Goal: Transaction & Acquisition: Subscribe to service/newsletter

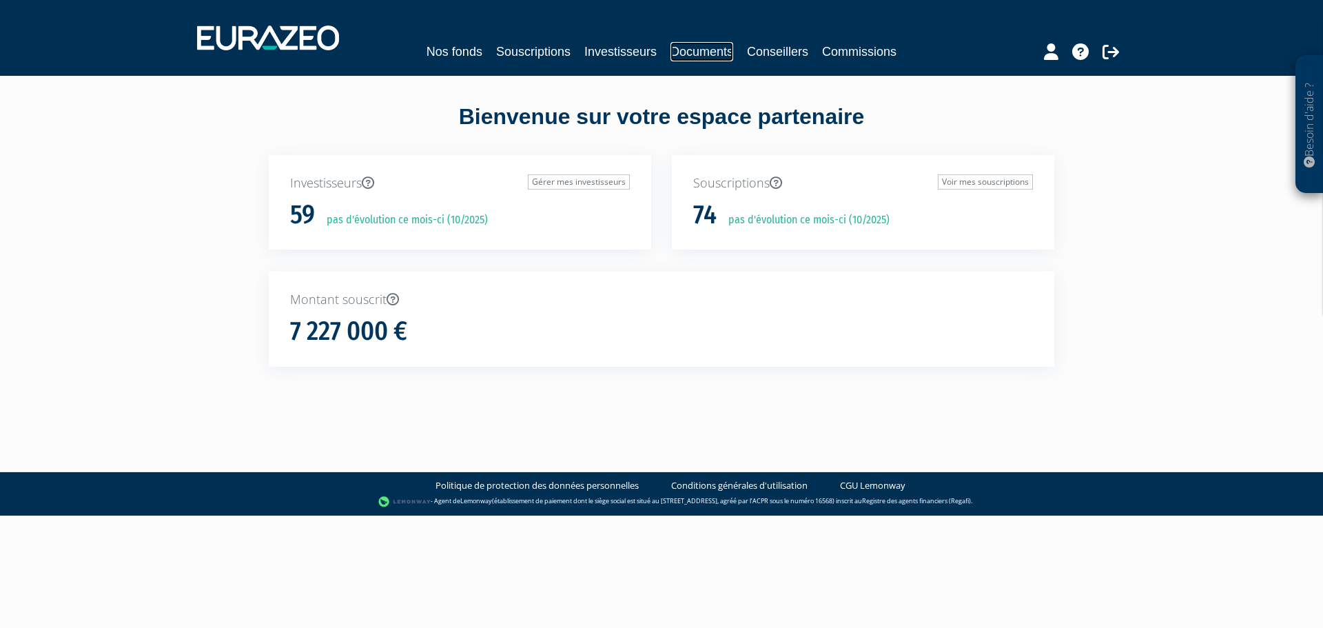
click at [703, 50] on link "Documents" at bounding box center [702, 51] width 63 height 19
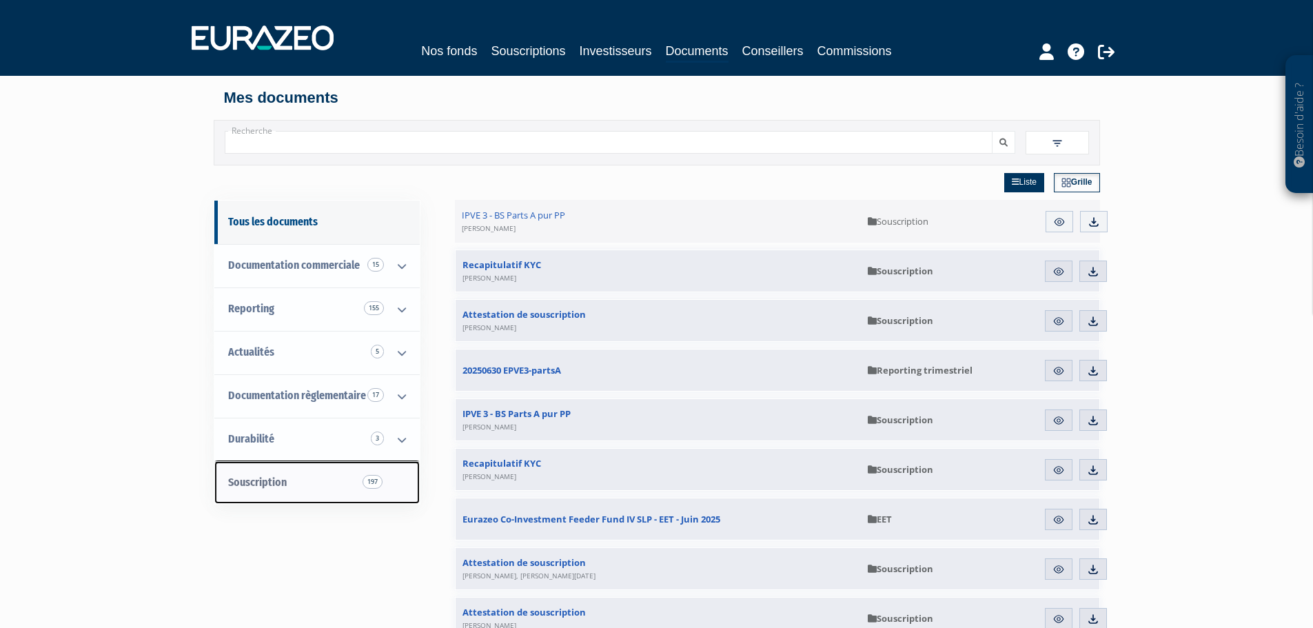
click at [265, 480] on span "Souscription 197" at bounding box center [257, 482] width 59 height 13
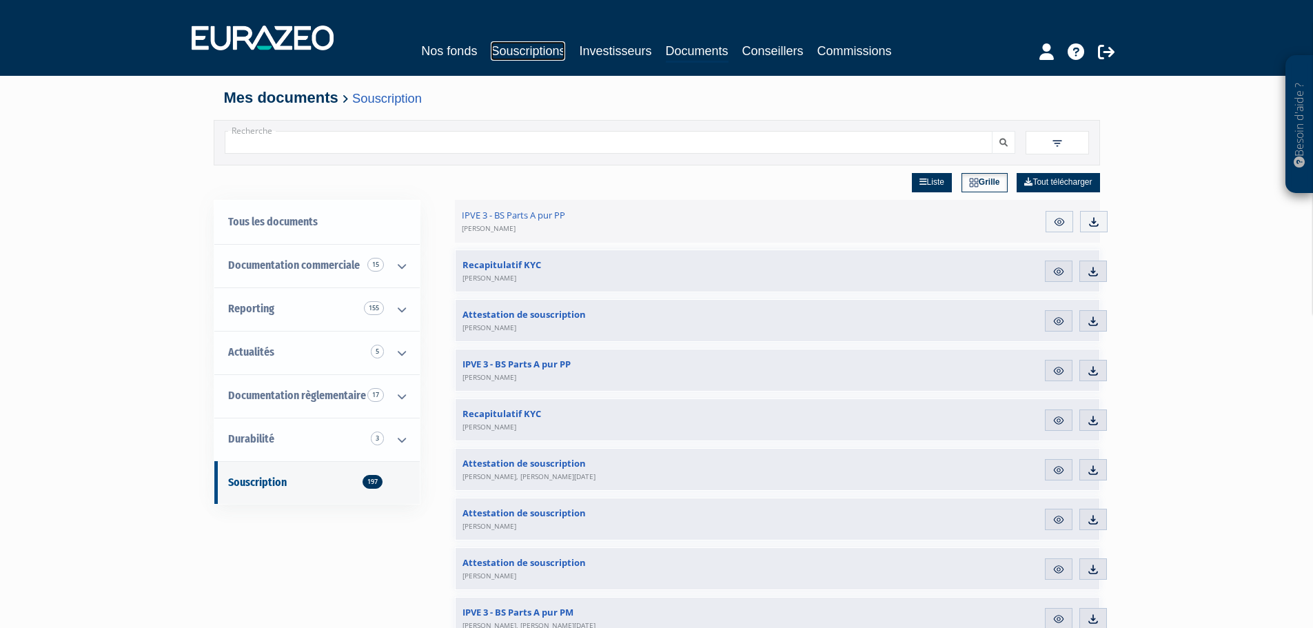
click at [511, 48] on link "Souscriptions" at bounding box center [528, 50] width 74 height 19
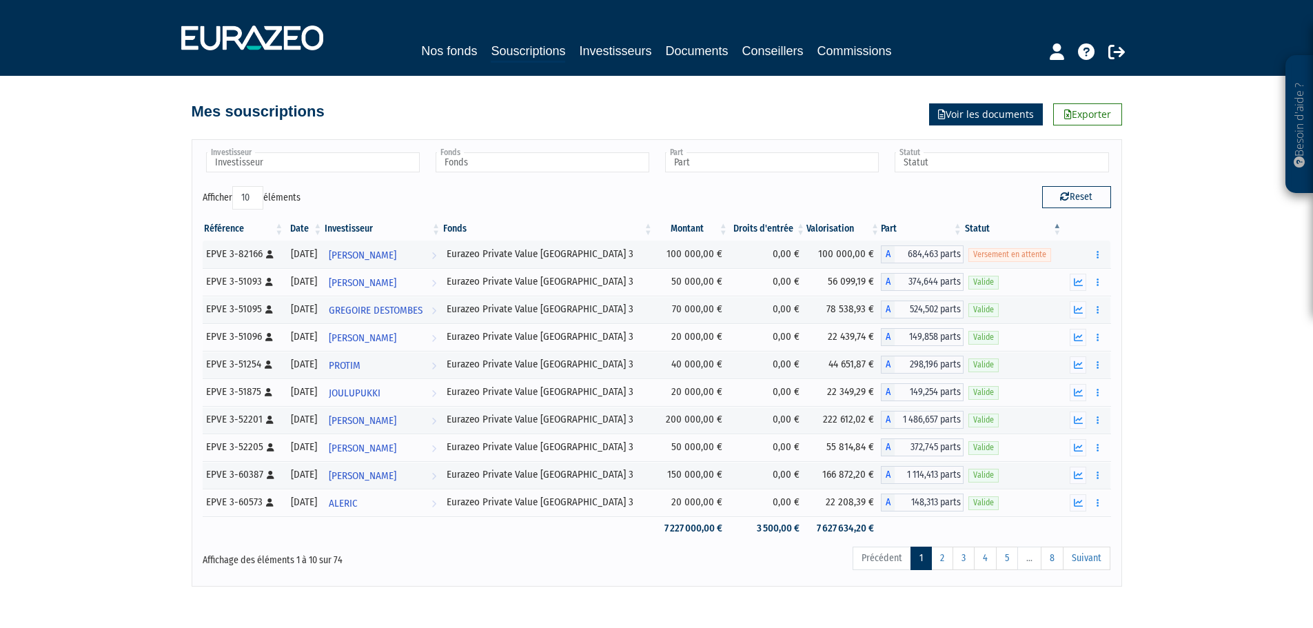
click at [980, 114] on link "Voir les documents" at bounding box center [986, 114] width 114 height 22
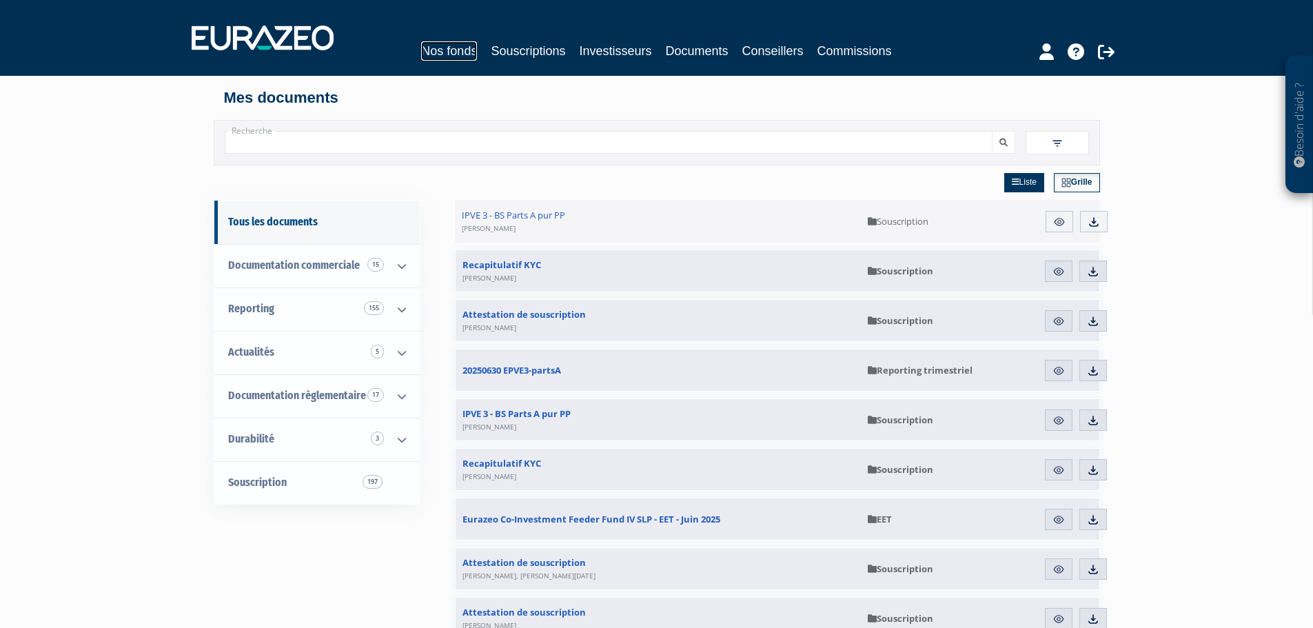
click at [449, 50] on link "Nos fonds" at bounding box center [449, 50] width 56 height 19
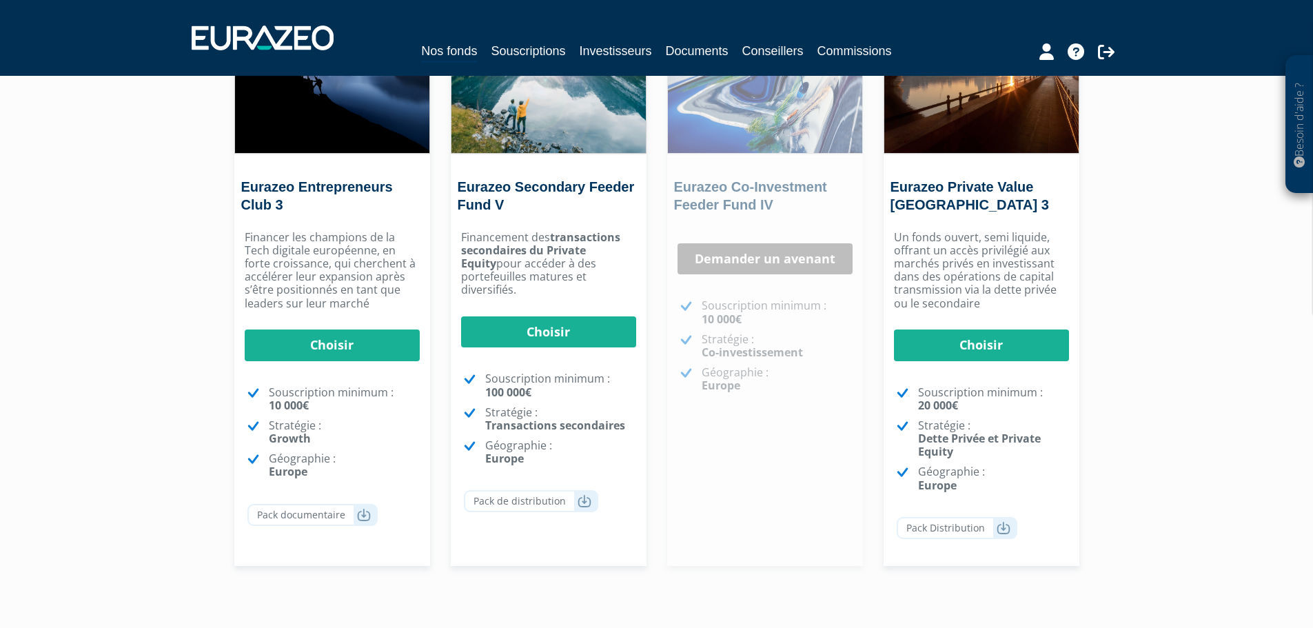
scroll to position [207, 0]
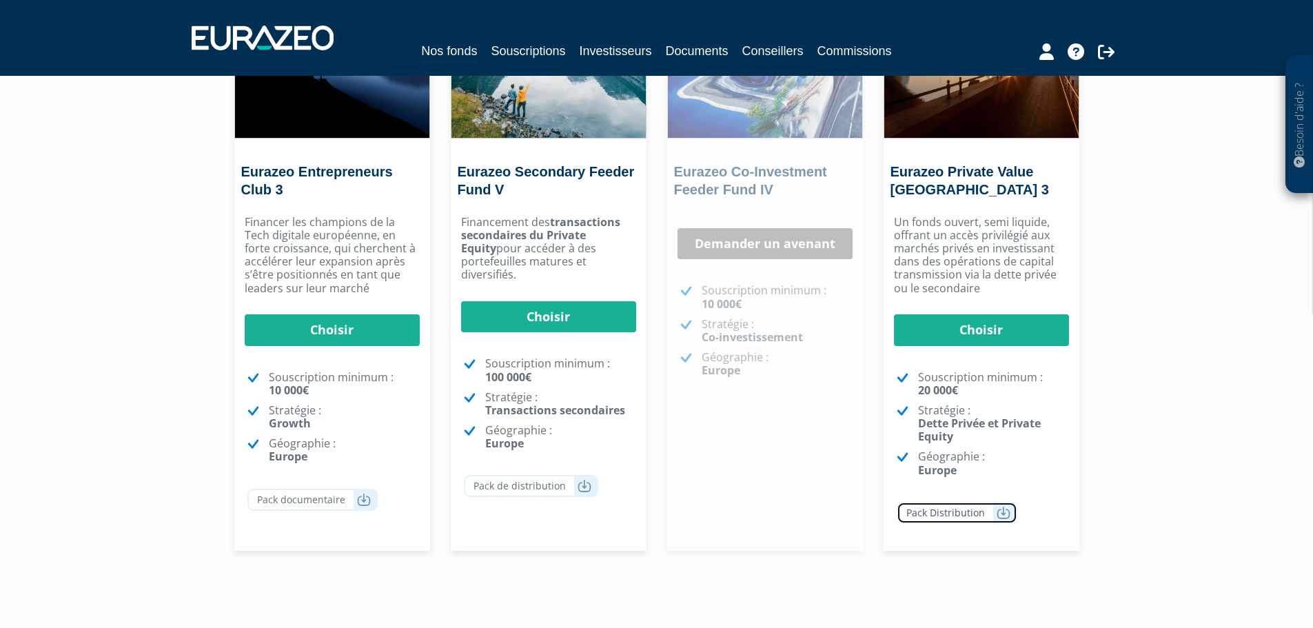
click at [950, 511] on link "Pack Distribution" at bounding box center [957, 513] width 121 height 22
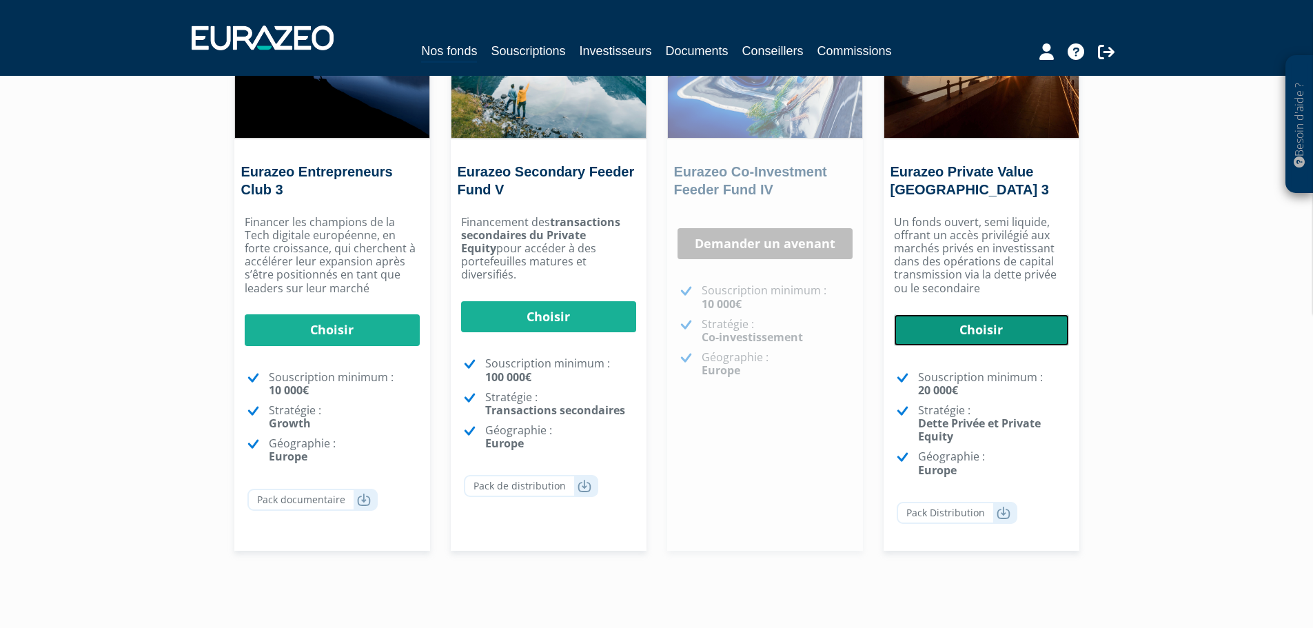
click at [979, 334] on link "Choisir" at bounding box center [981, 330] width 175 height 32
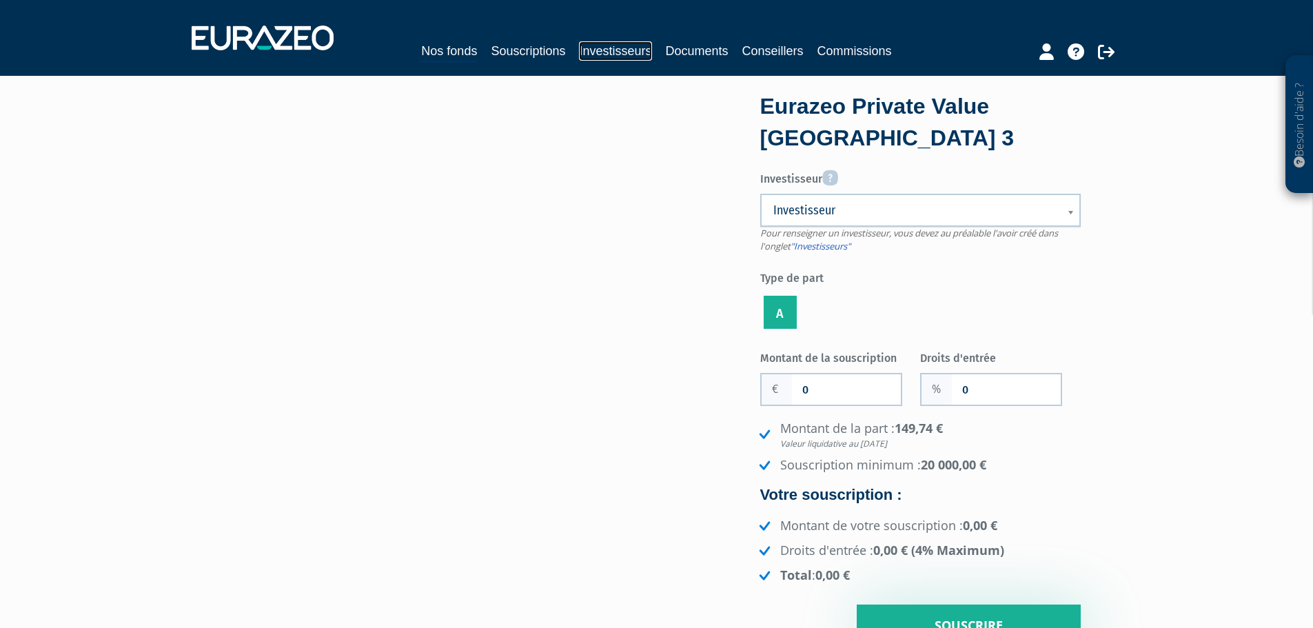
click at [606, 50] on link "Investisseurs" at bounding box center [615, 50] width 72 height 19
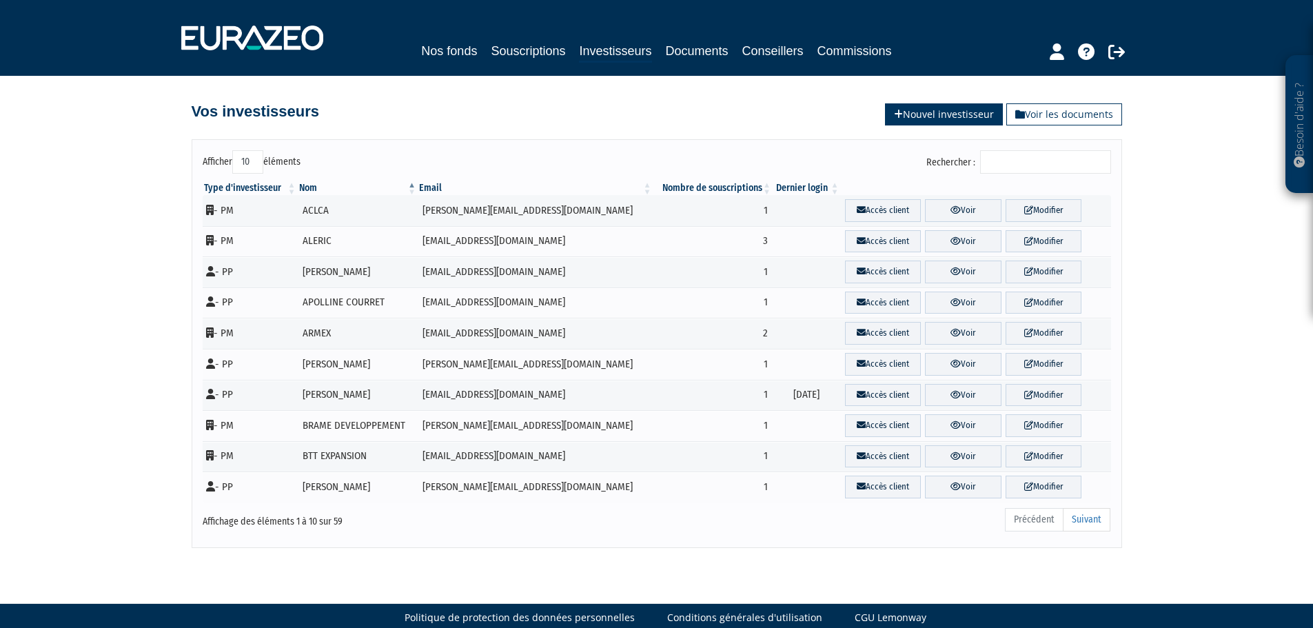
click at [928, 115] on link "Nouvel investisseur" at bounding box center [944, 114] width 118 height 22
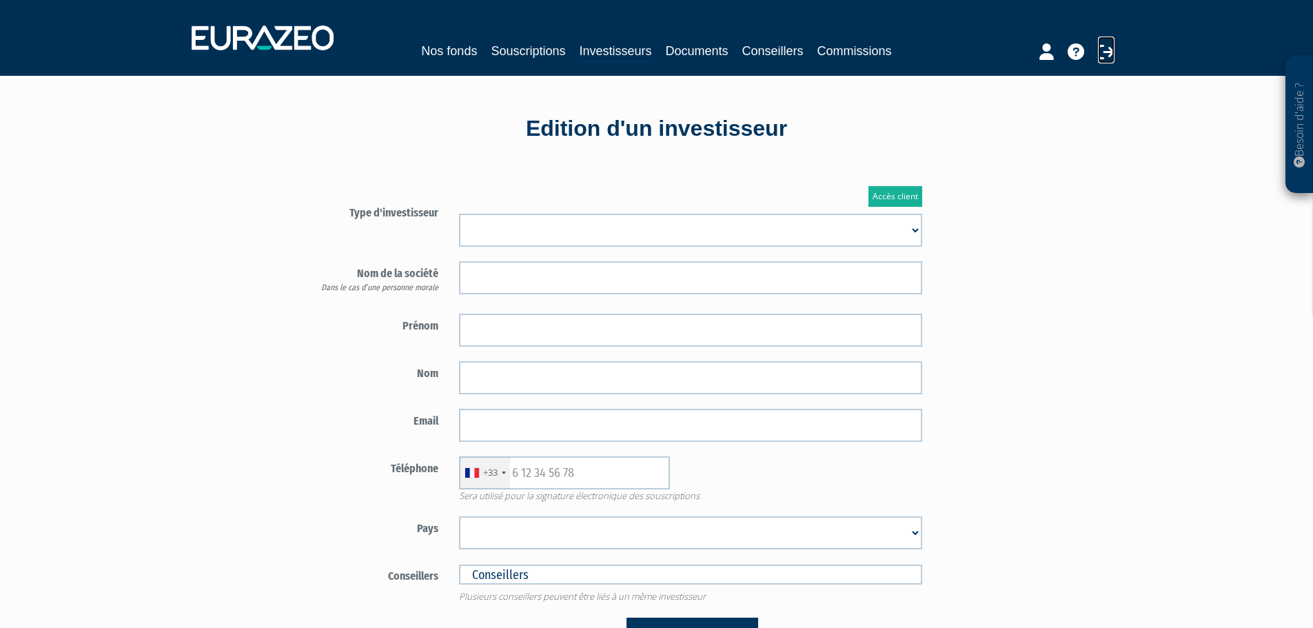
click at [1105, 53] on icon at bounding box center [1106, 51] width 17 height 17
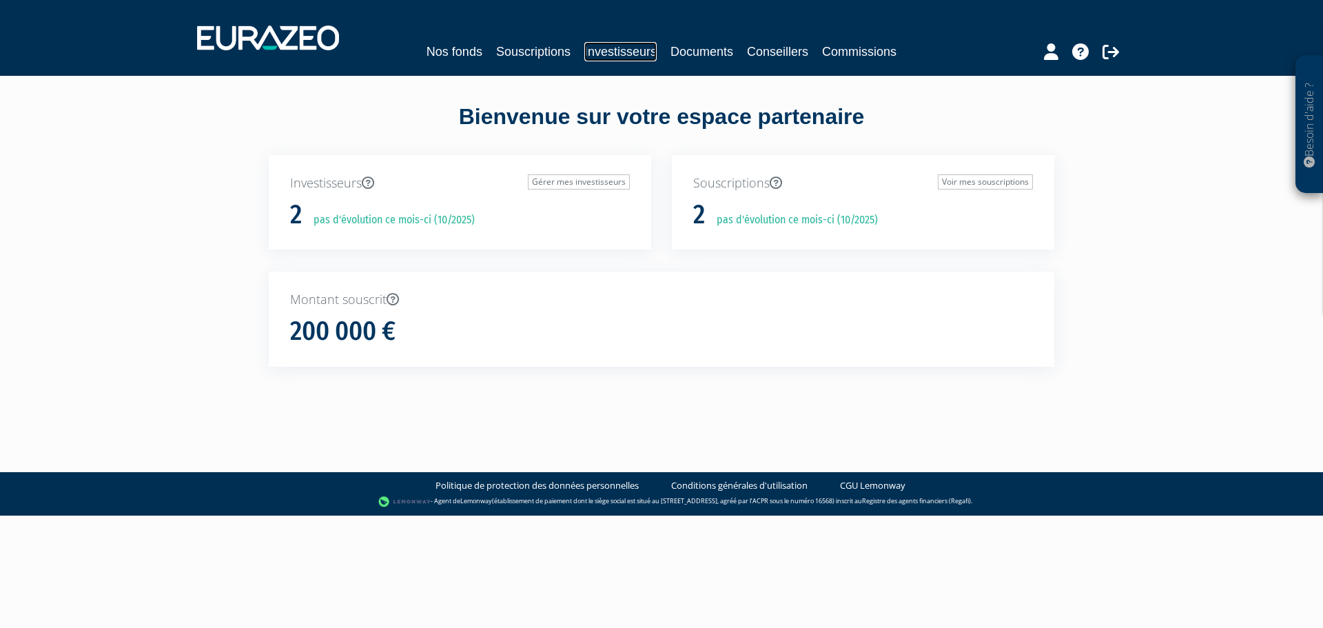
click at [611, 52] on link "Investisseurs" at bounding box center [620, 51] width 72 height 19
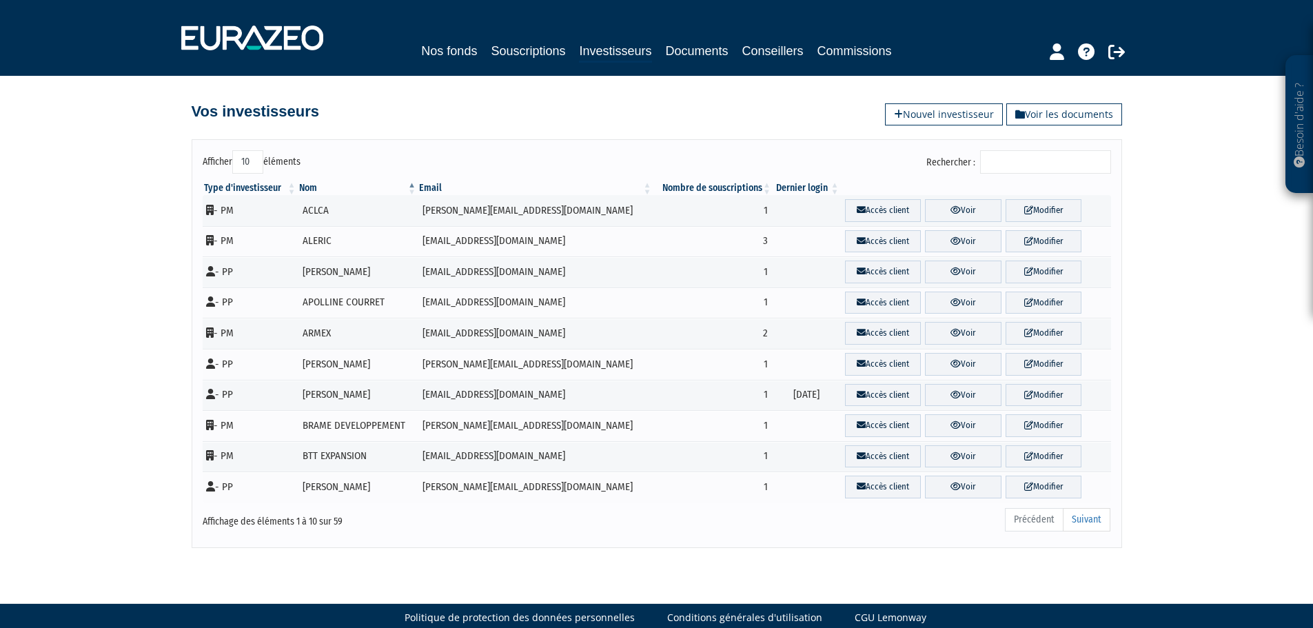
click at [1016, 158] on input "Rechercher :" at bounding box center [1045, 161] width 131 height 23
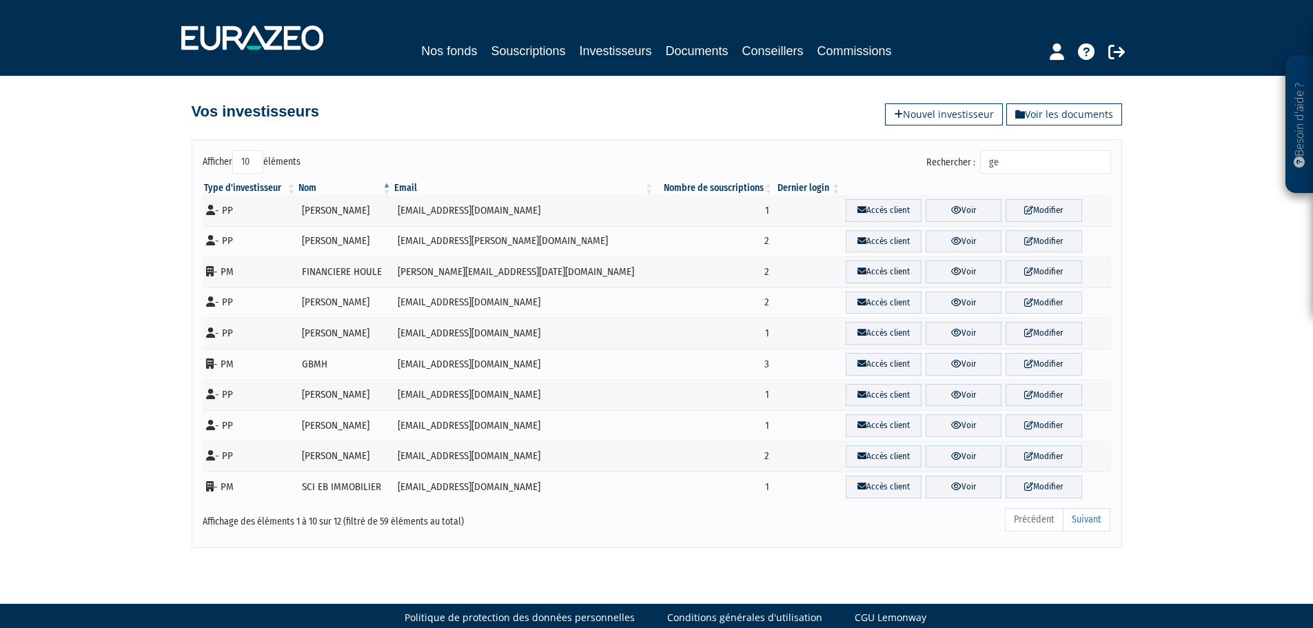
type input "g"
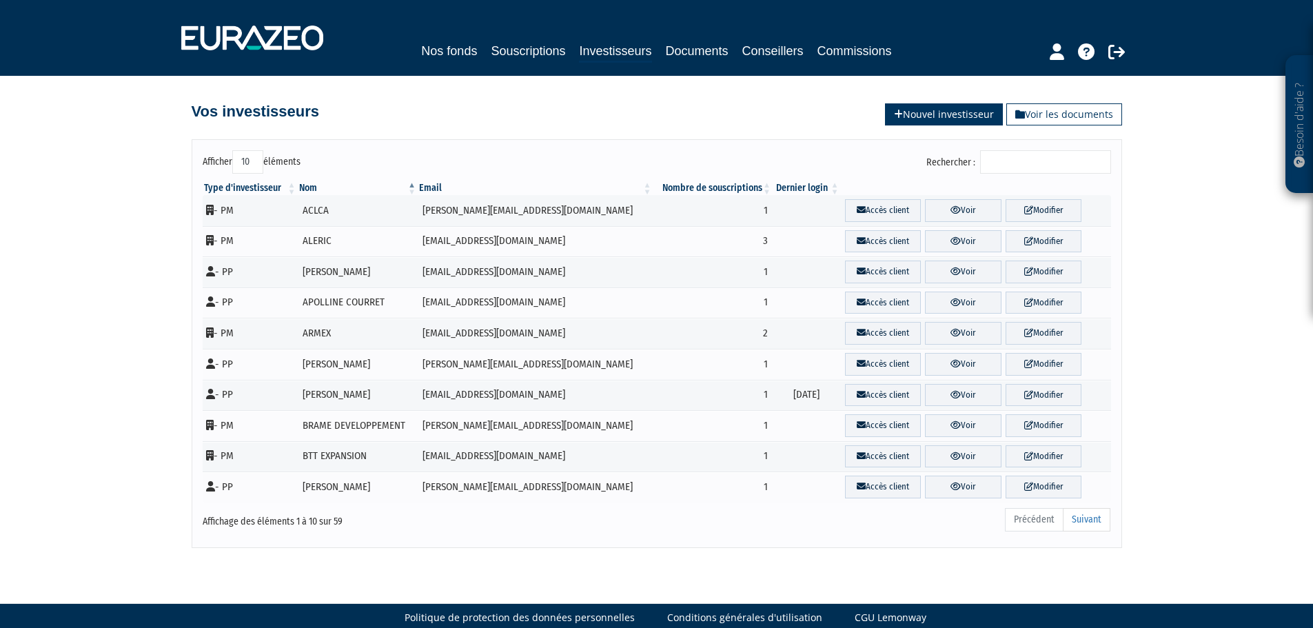
click at [909, 116] on link "Nouvel investisseur" at bounding box center [944, 114] width 118 height 22
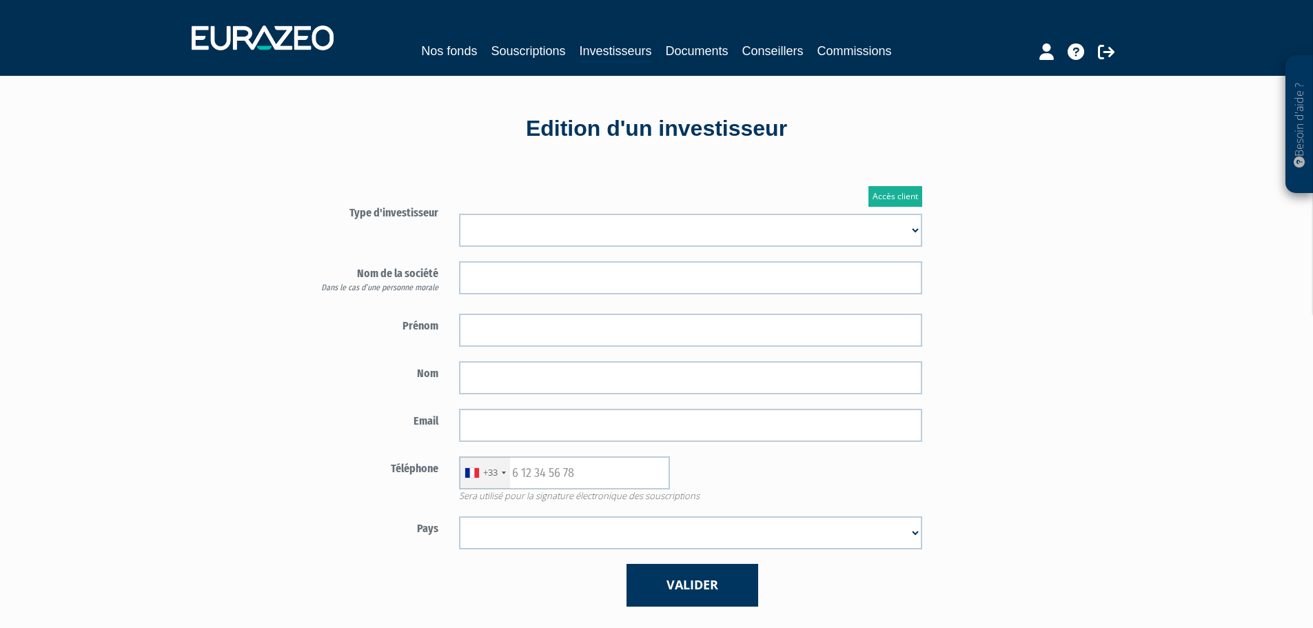
click at [522, 231] on select "Mr Mme Société" at bounding box center [690, 230] width 463 height 33
select select "1"
click at [459, 214] on select "Mr Mme Société" at bounding box center [690, 230] width 463 height 33
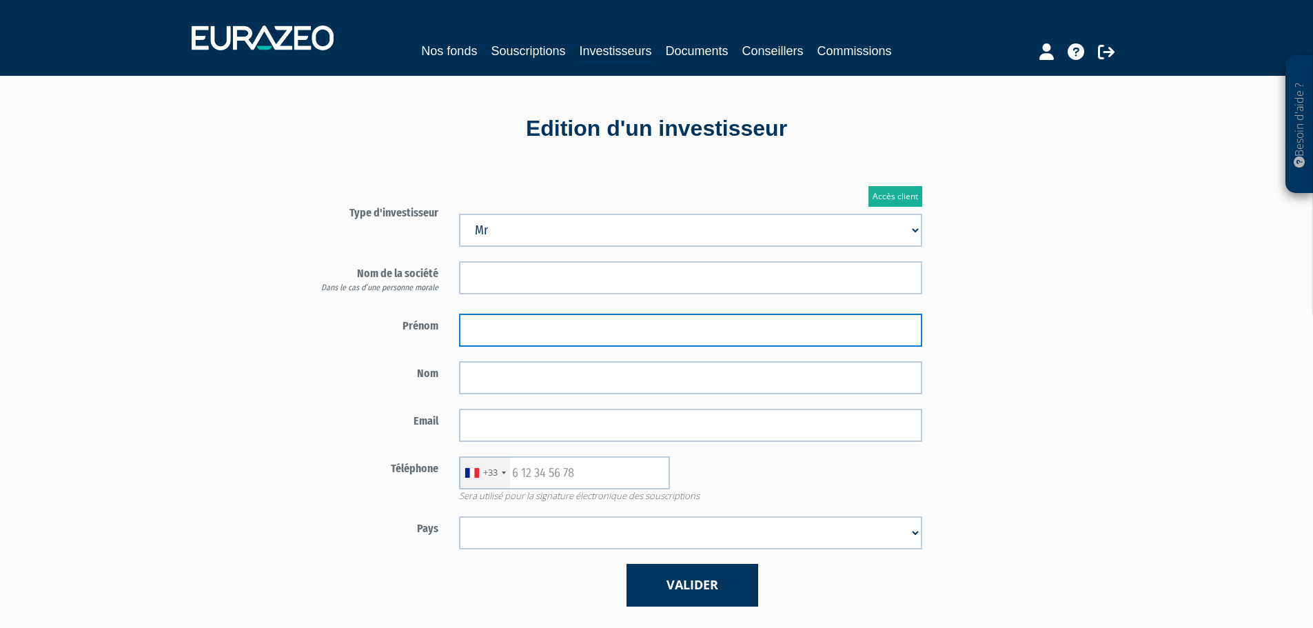
click at [526, 320] on input "text" at bounding box center [690, 330] width 463 height 33
type input "Hubert"
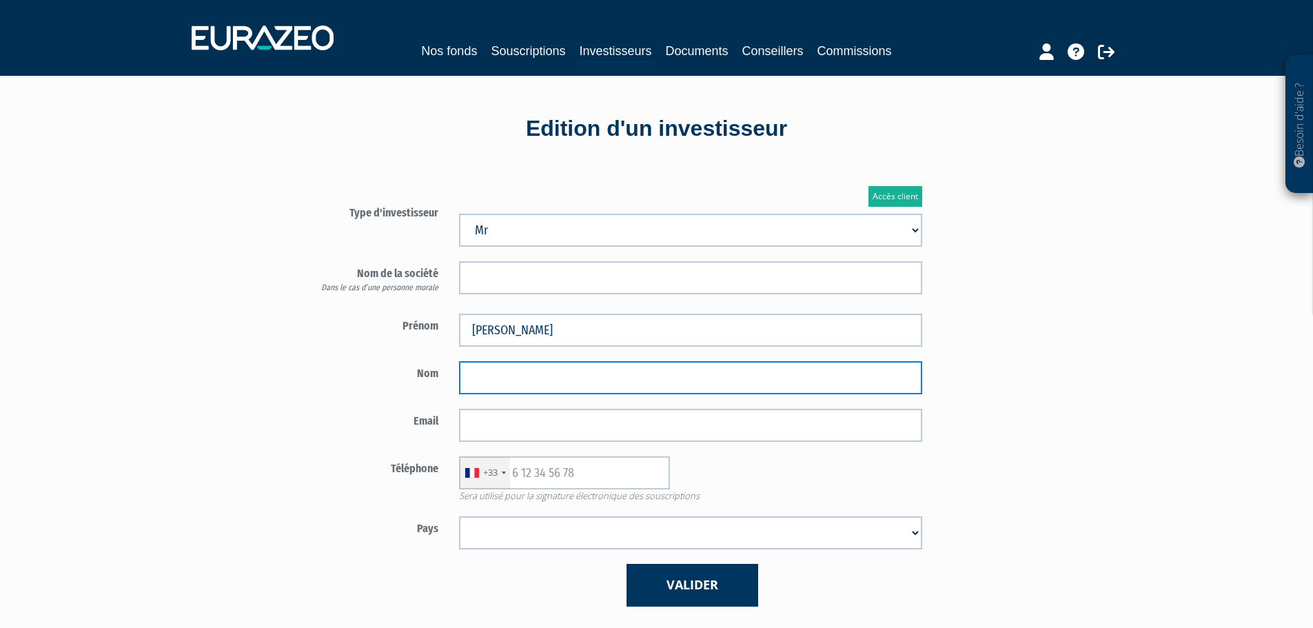
click at [480, 368] on input "text" at bounding box center [690, 377] width 463 height 33
type input "GENEAU"
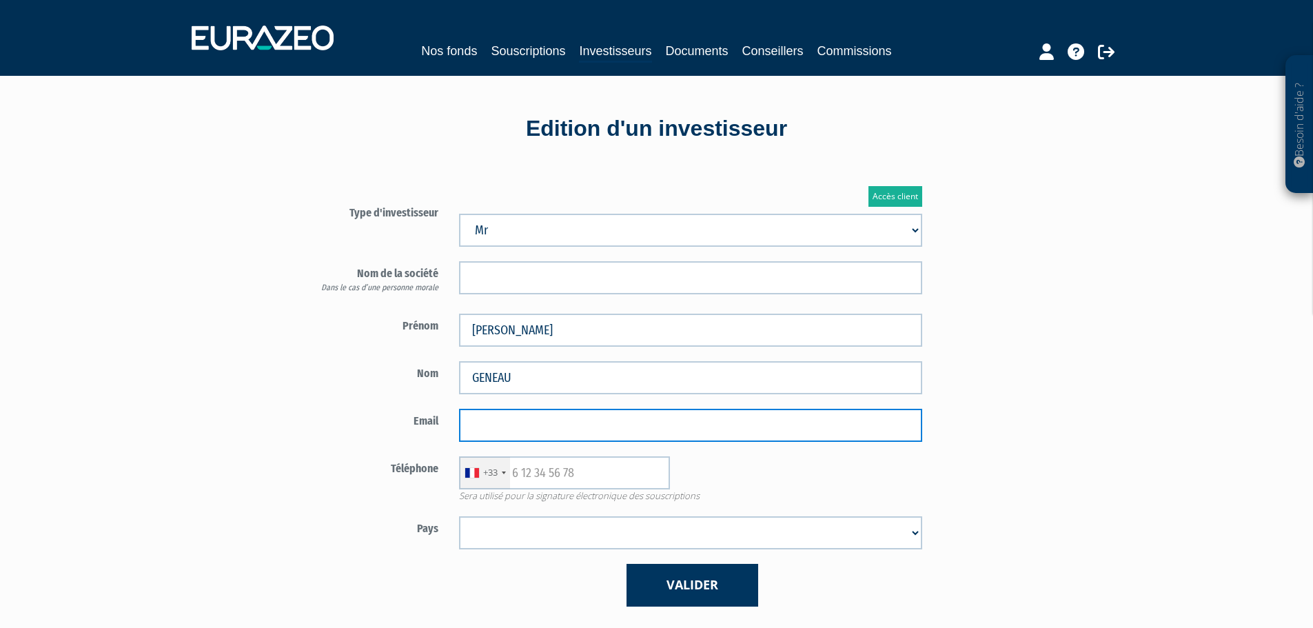
click at [496, 422] on input "email" at bounding box center [690, 425] width 463 height 33
paste input "[PERSON_NAME][EMAIL_ADDRESS][DOMAIN_NAME]"
type input "[PERSON_NAME][EMAIL_ADDRESS][DOMAIN_NAME]"
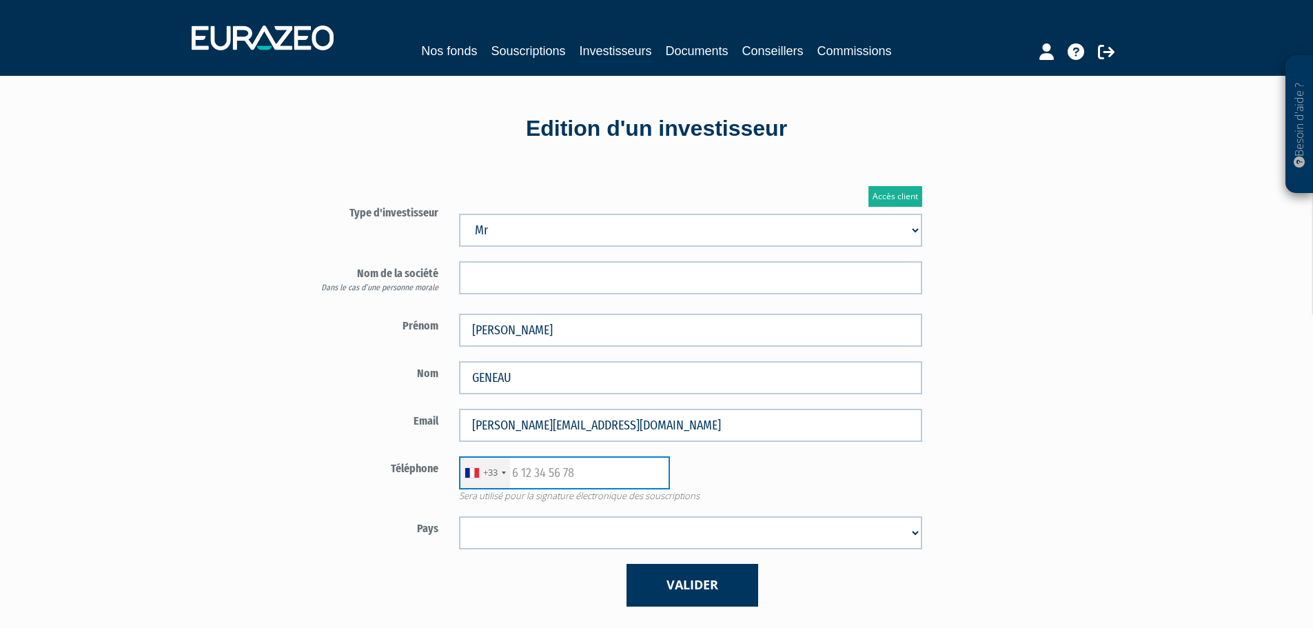
click at [515, 471] on input "text" at bounding box center [564, 472] width 211 height 33
paste input "06 86 28 52 33"
click at [518, 473] on input "06 86 28 52 33" at bounding box center [564, 472] width 211 height 33
type input "6 86 28 52 33"
click at [548, 532] on select "Afghanistan Afrique du Sud Albanie Algérie Allemagne Andorre Angola Anguilla An…" at bounding box center [690, 532] width 463 height 33
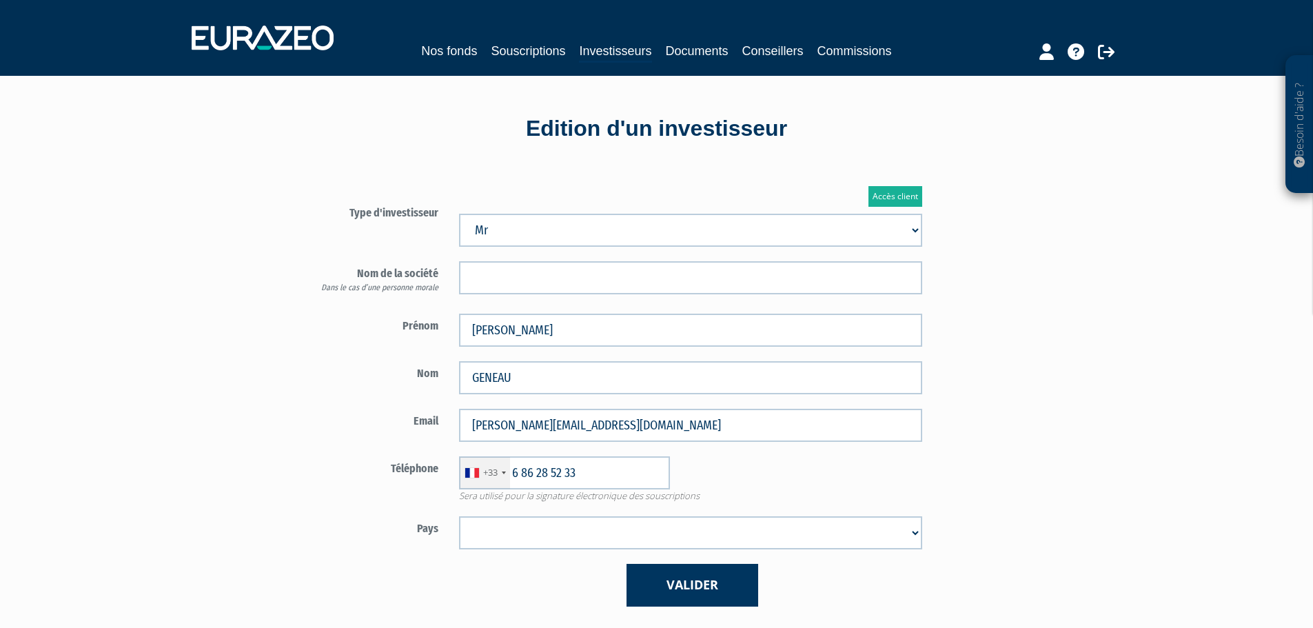
select select "75"
click at [459, 516] on select "Afghanistan Afrique du Sud Albanie Algérie Allemagne Andorre Angola Anguilla An…" at bounding box center [690, 532] width 463 height 33
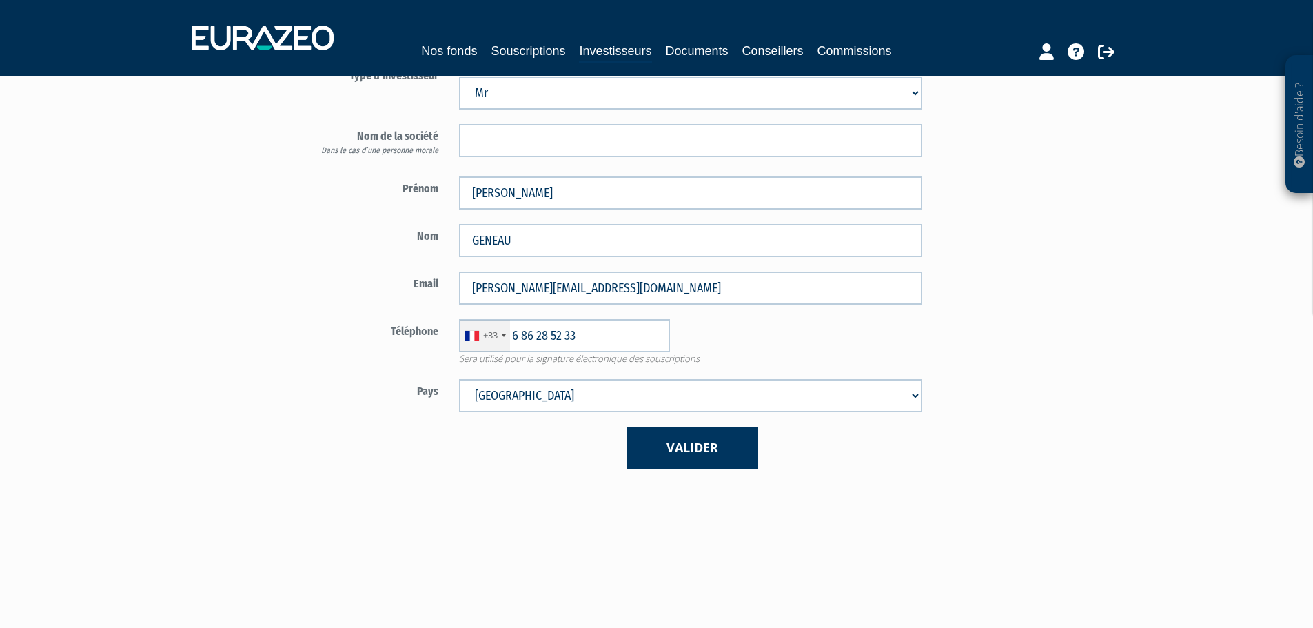
scroll to position [138, 0]
click at [689, 447] on button "Valider" at bounding box center [692, 447] width 132 height 42
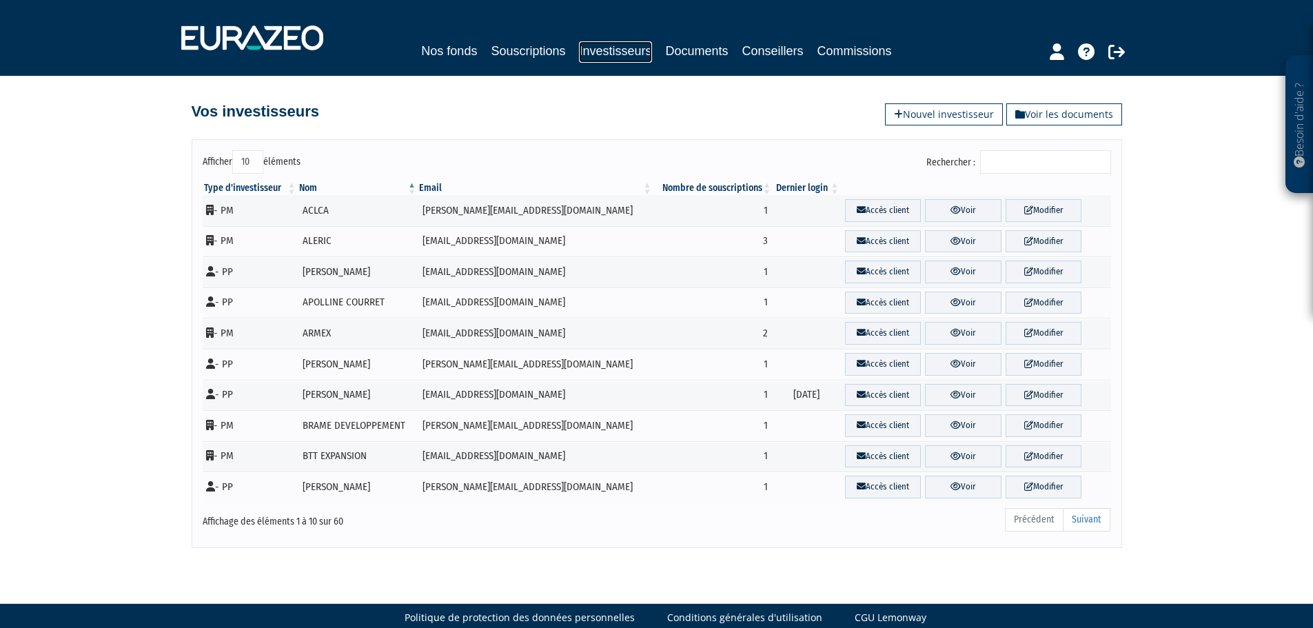
click at [612, 52] on link "Investisseurs" at bounding box center [615, 51] width 72 height 21
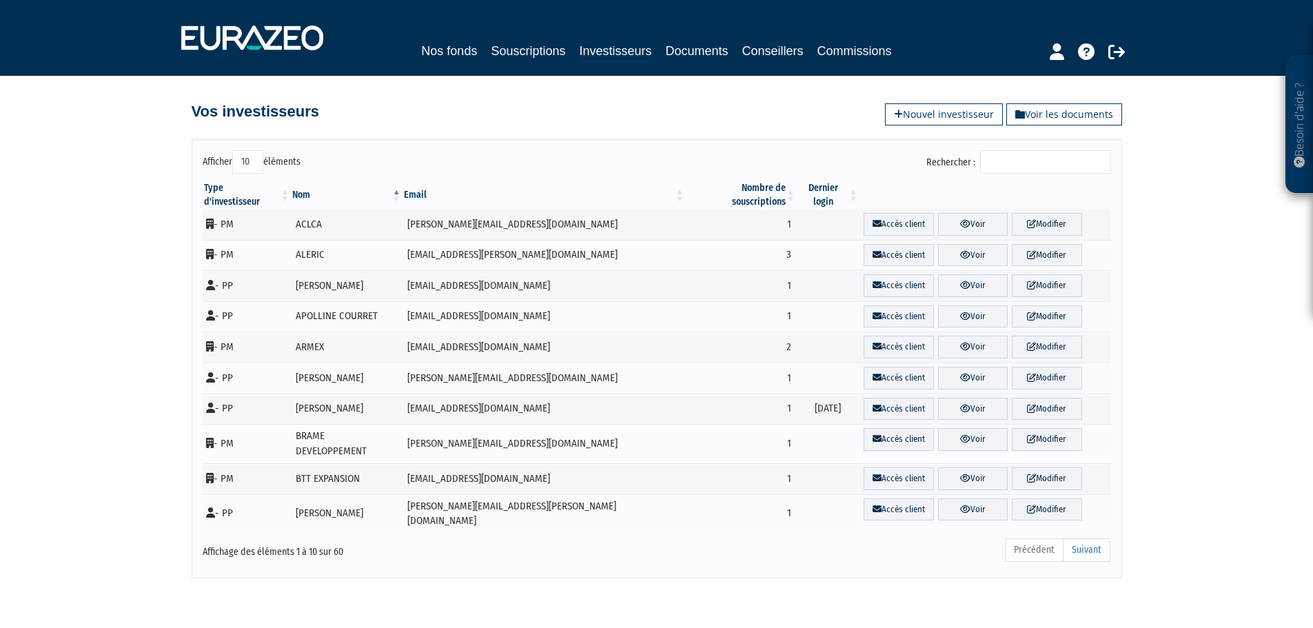
click at [1001, 159] on input "Rechercher :" at bounding box center [1045, 161] width 131 height 23
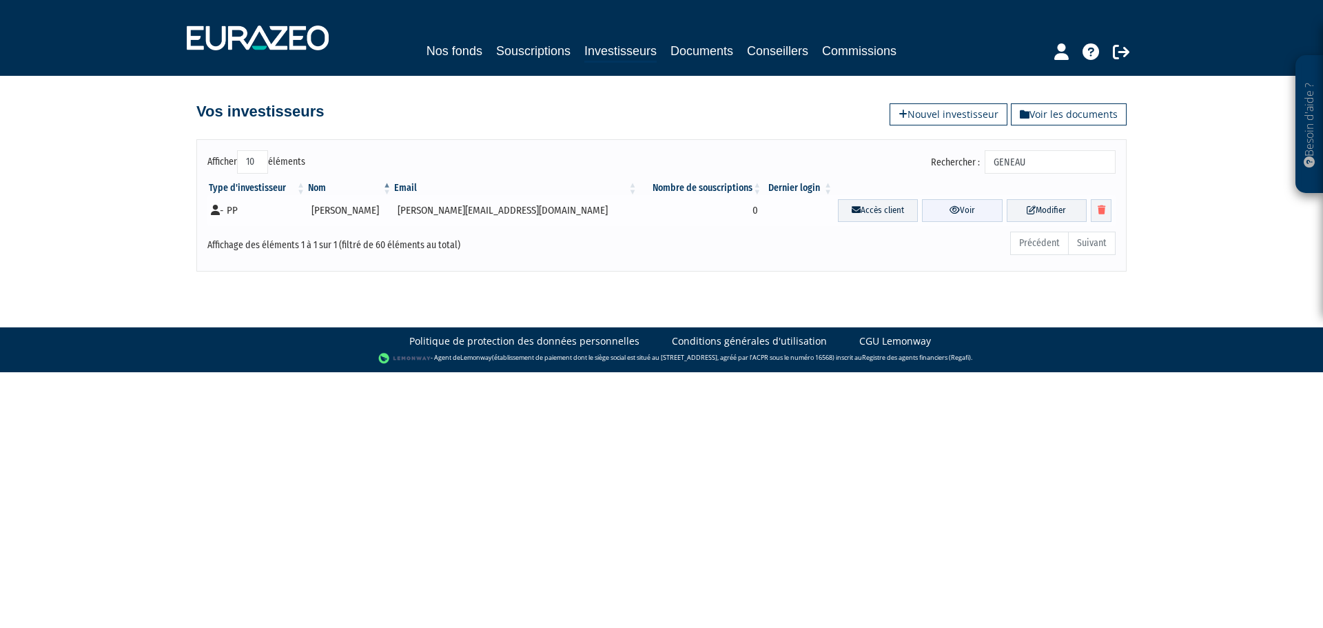
type input "GENEAU"
click at [933, 209] on link "Voir" at bounding box center [962, 210] width 80 height 23
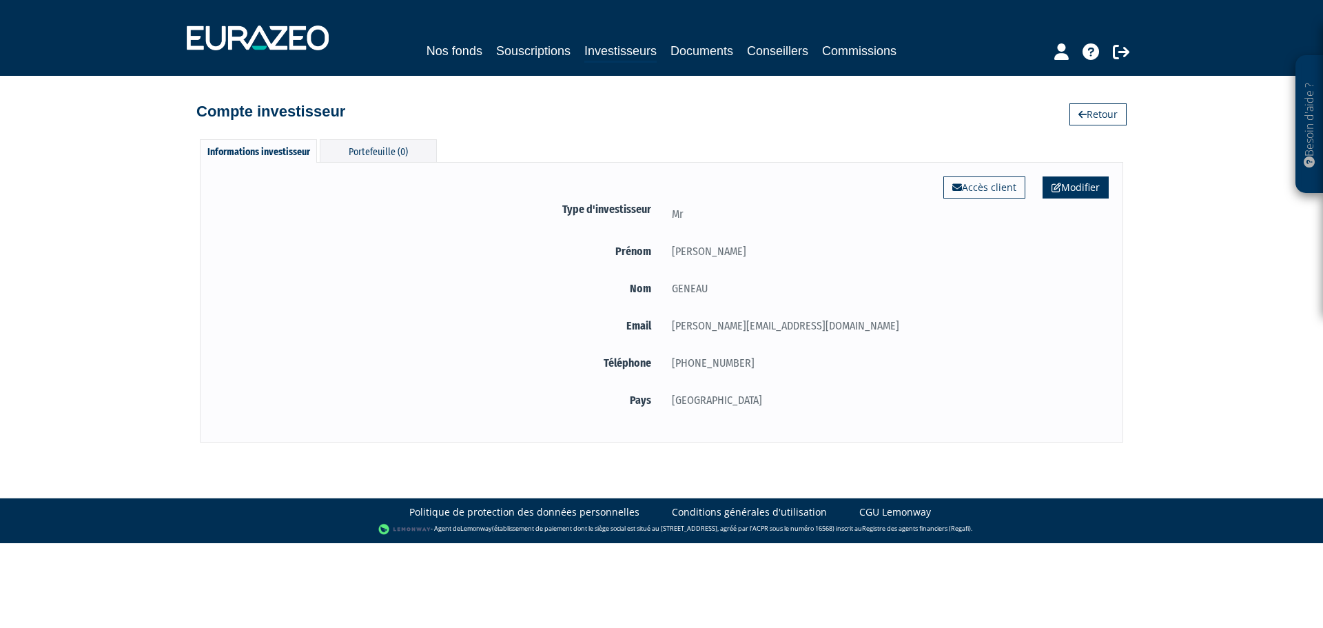
click at [1085, 190] on link "Modifier" at bounding box center [1076, 187] width 66 height 22
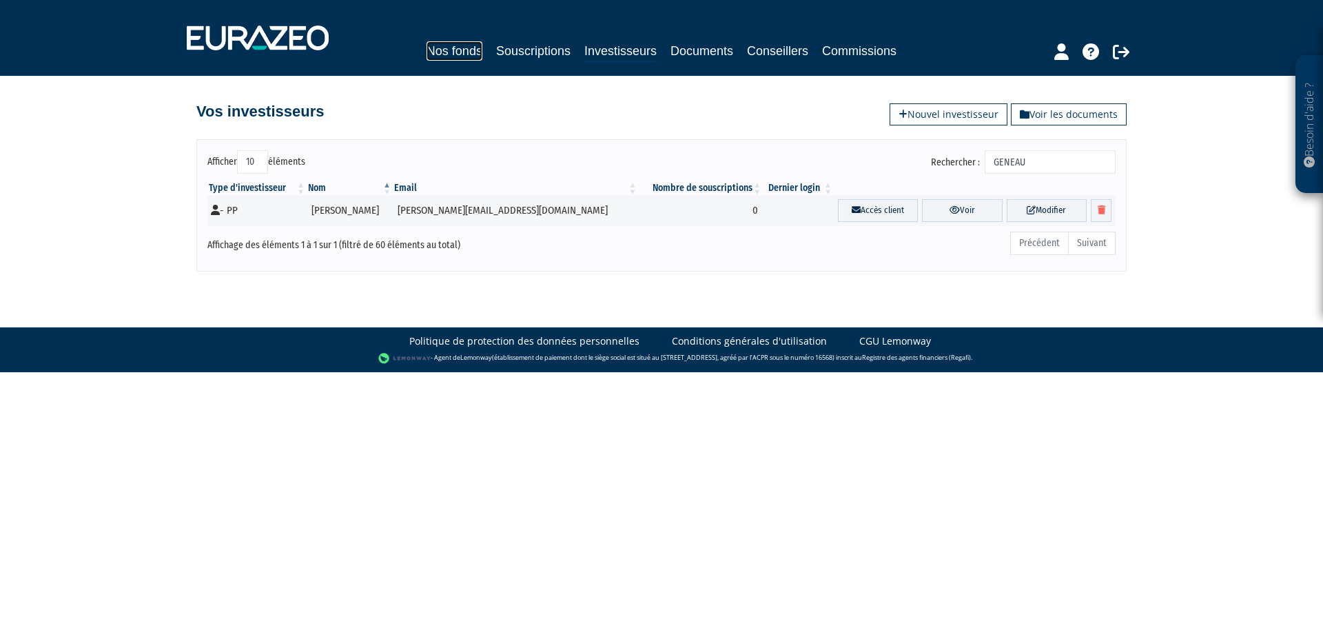
click at [469, 47] on link "Nos fonds" at bounding box center [455, 50] width 56 height 19
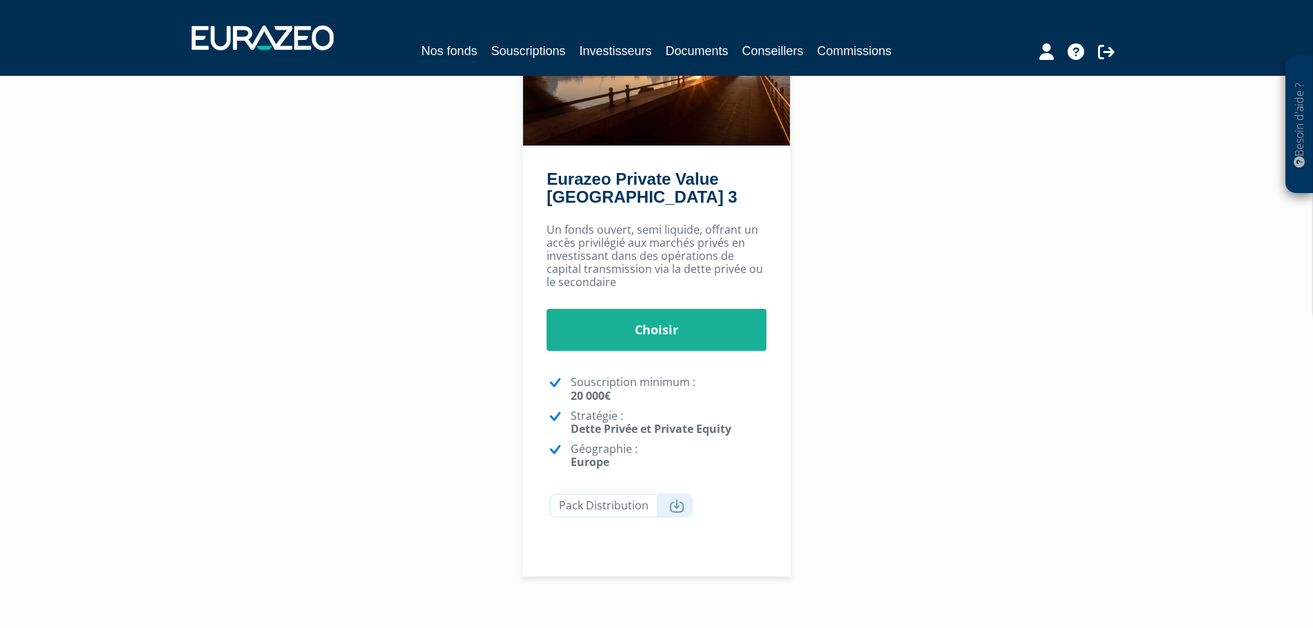
scroll to position [178, 0]
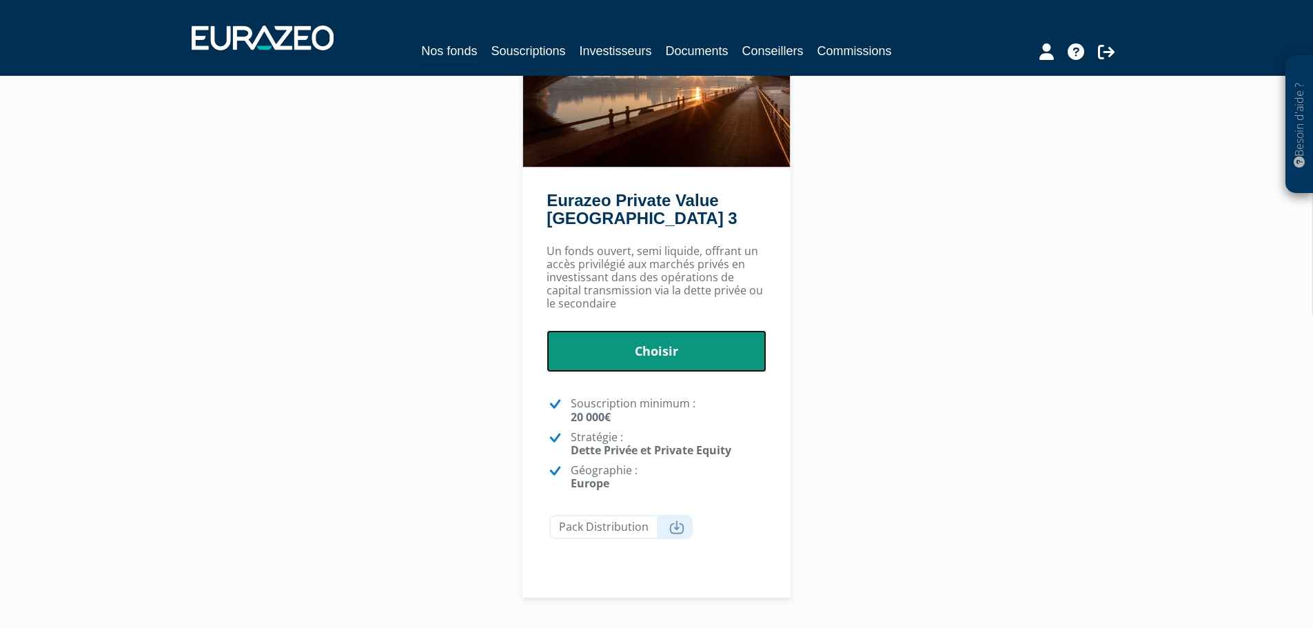
click at [663, 350] on link "Choisir" at bounding box center [656, 351] width 220 height 43
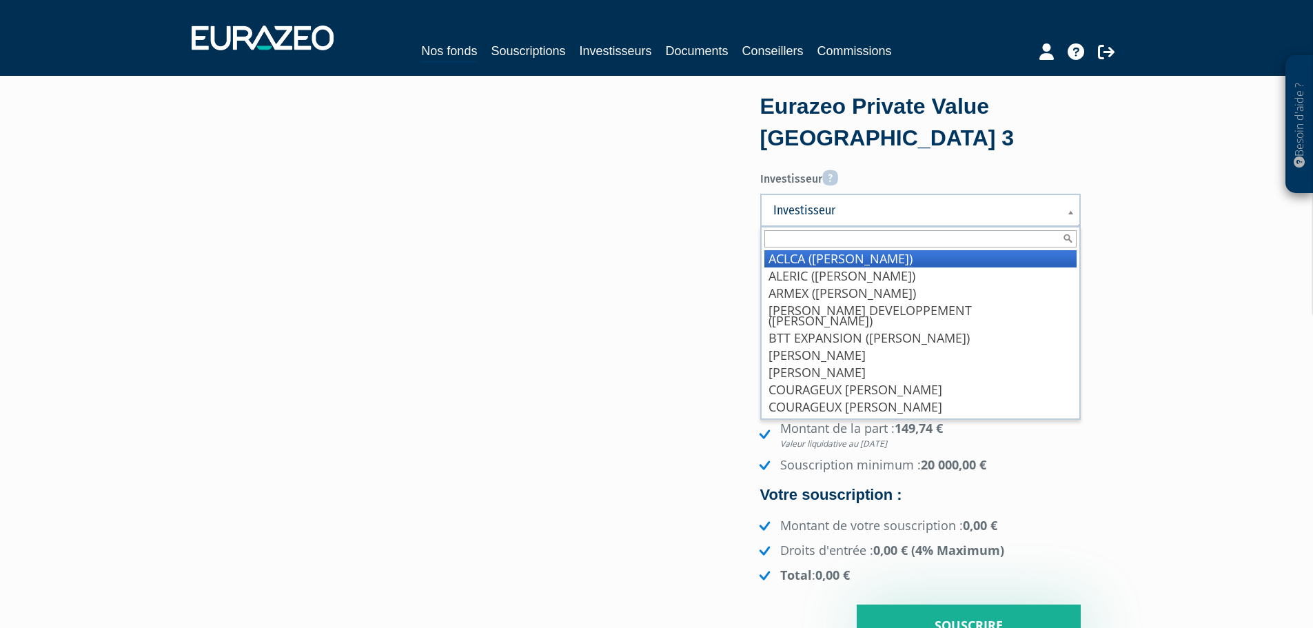
click at [808, 209] on span "Investisseur" at bounding box center [911, 210] width 276 height 17
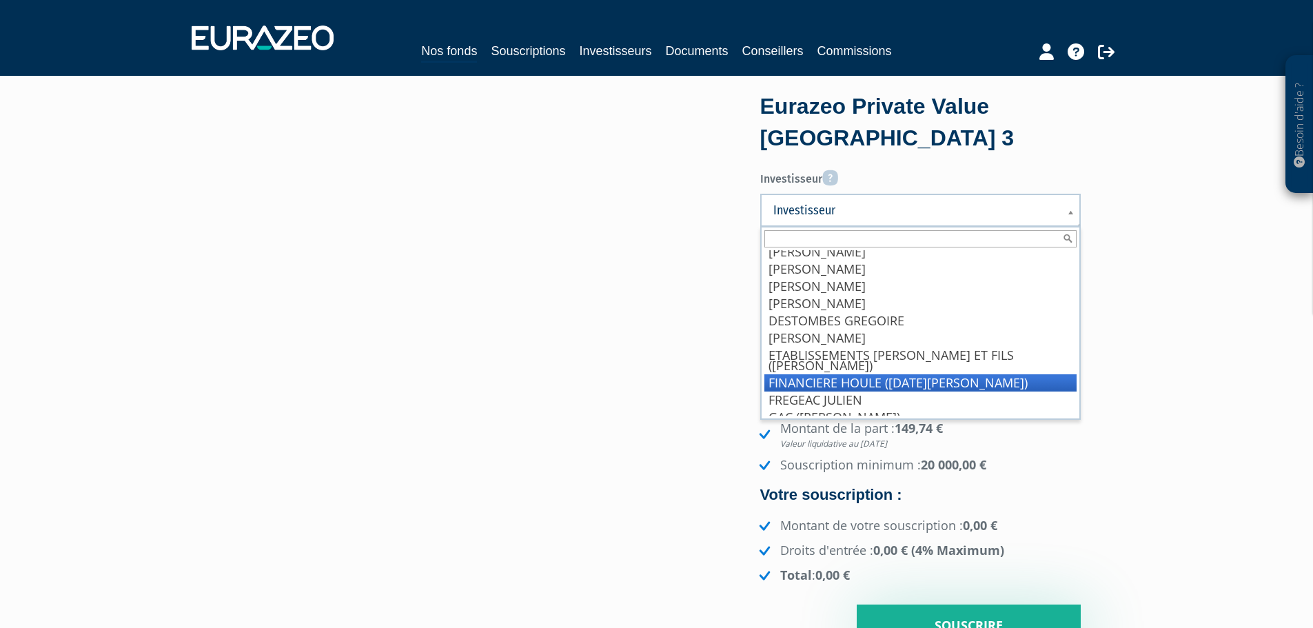
scroll to position [345, 0]
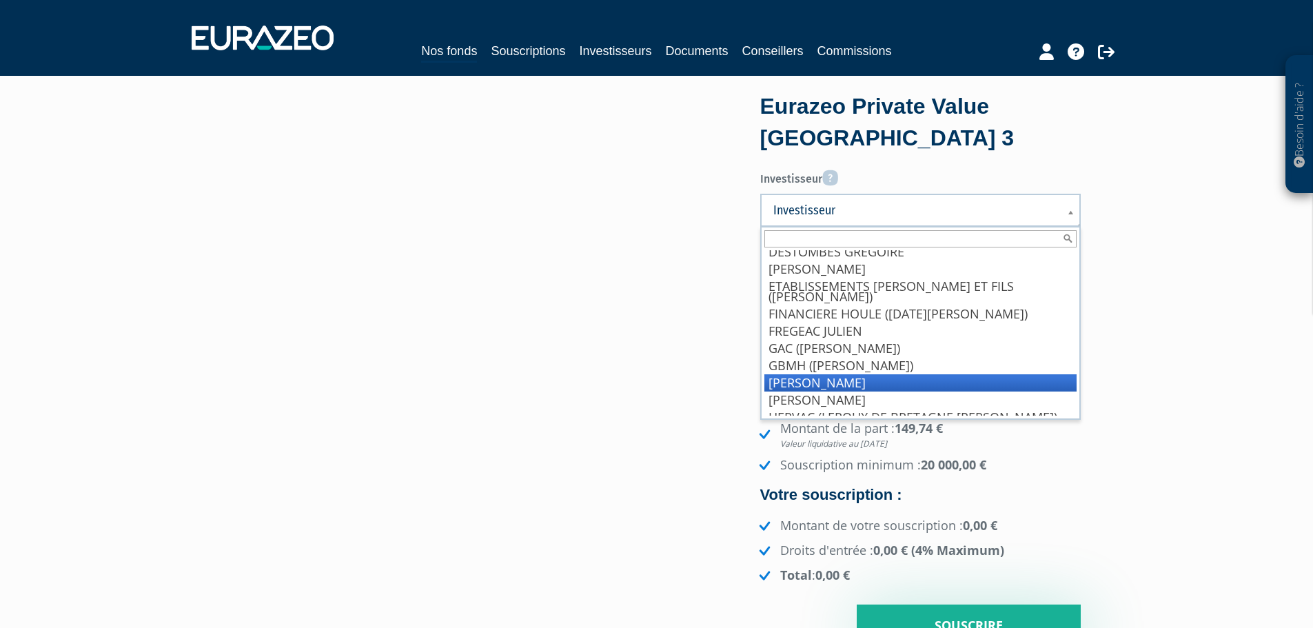
click at [864, 374] on li "[PERSON_NAME]" at bounding box center [920, 382] width 312 height 17
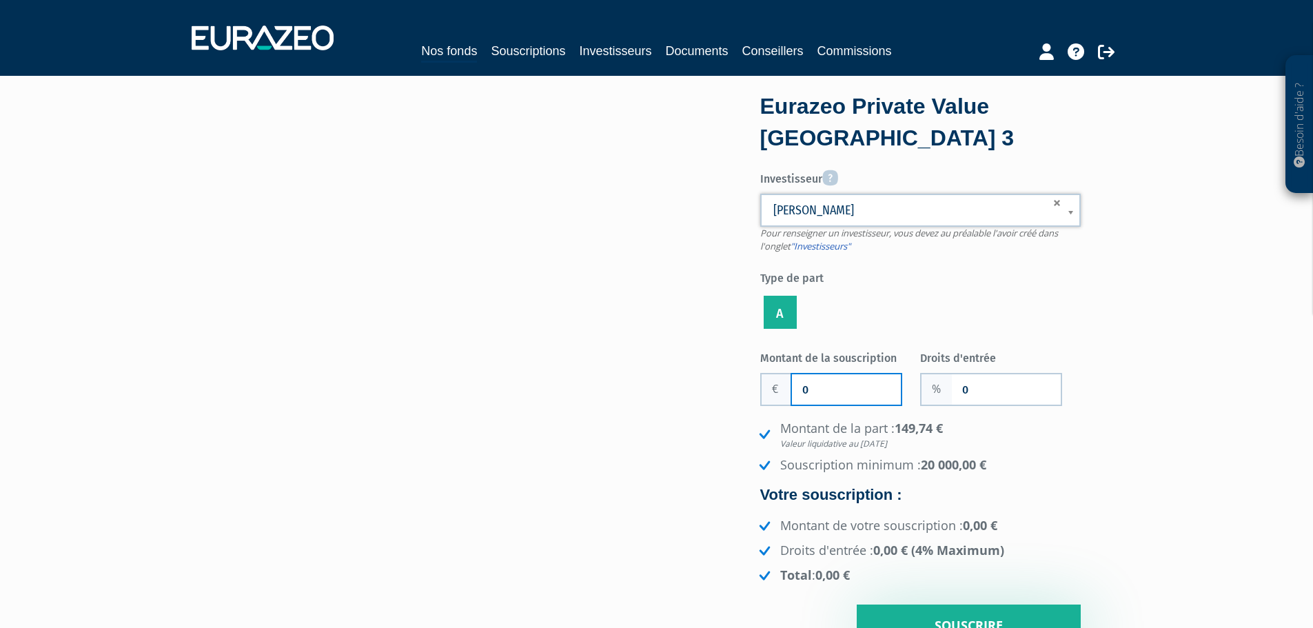
click at [804, 384] on input "0" at bounding box center [846, 389] width 109 height 30
type input "40 000"
click at [991, 387] on input "0" at bounding box center [1006, 389] width 109 height 30
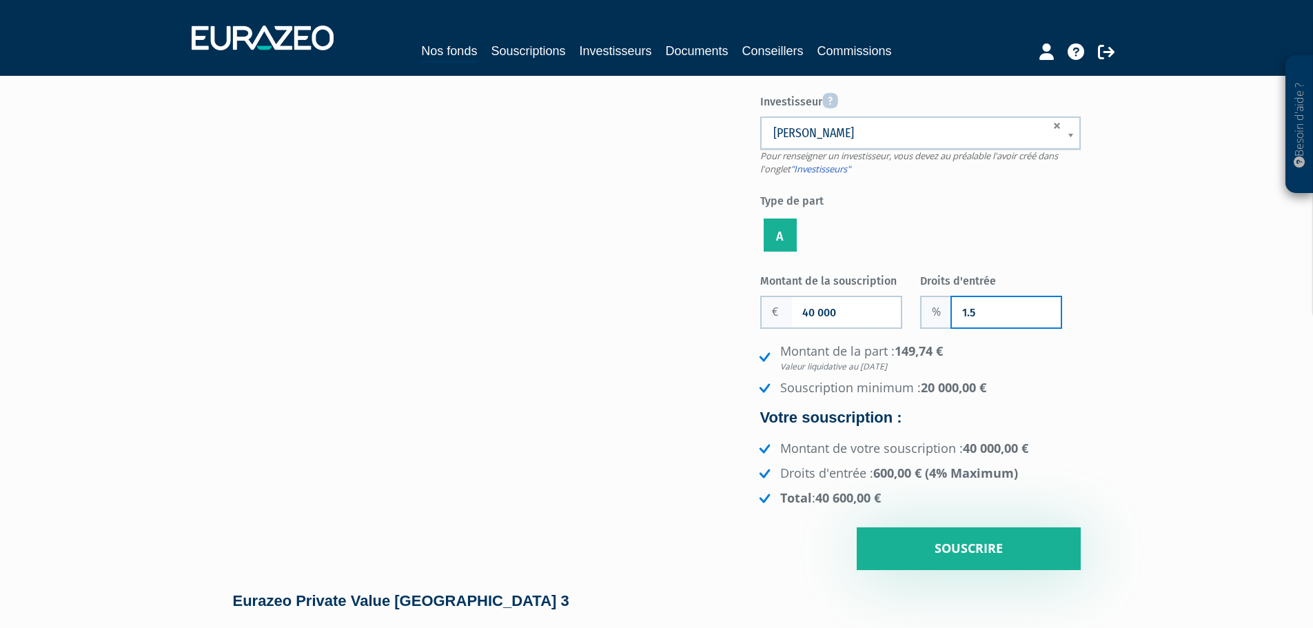
scroll to position [138, 0]
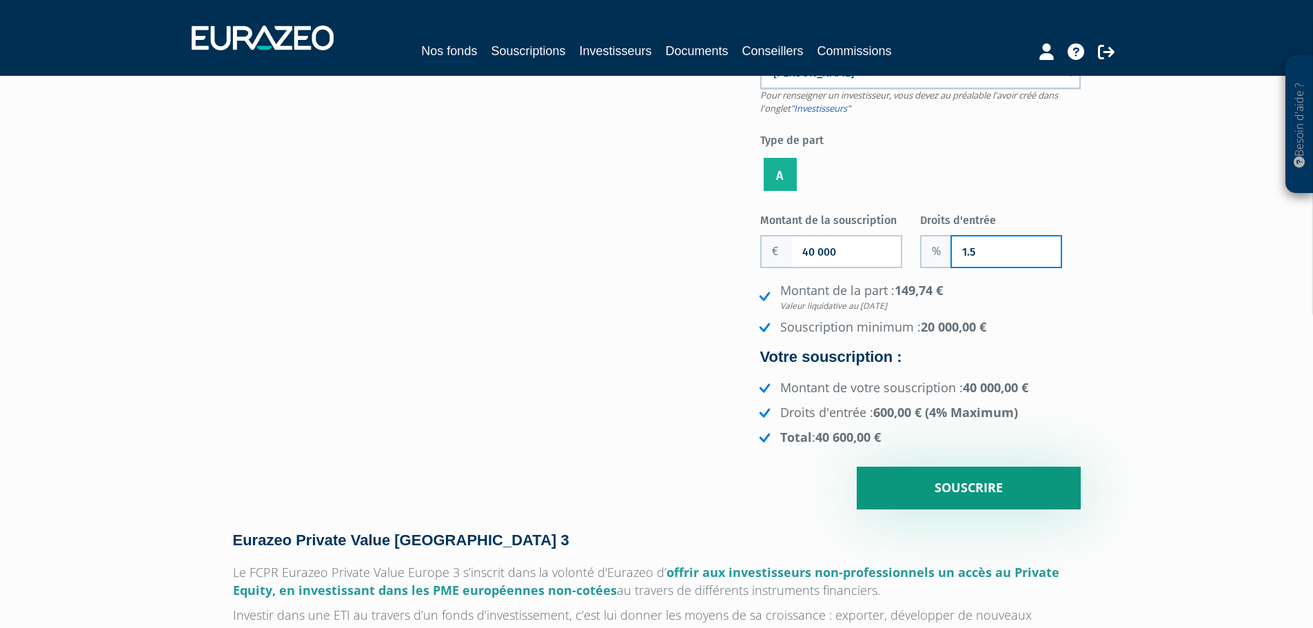
type input "1.5"
click at [961, 485] on input "Souscrire" at bounding box center [969, 488] width 224 height 43
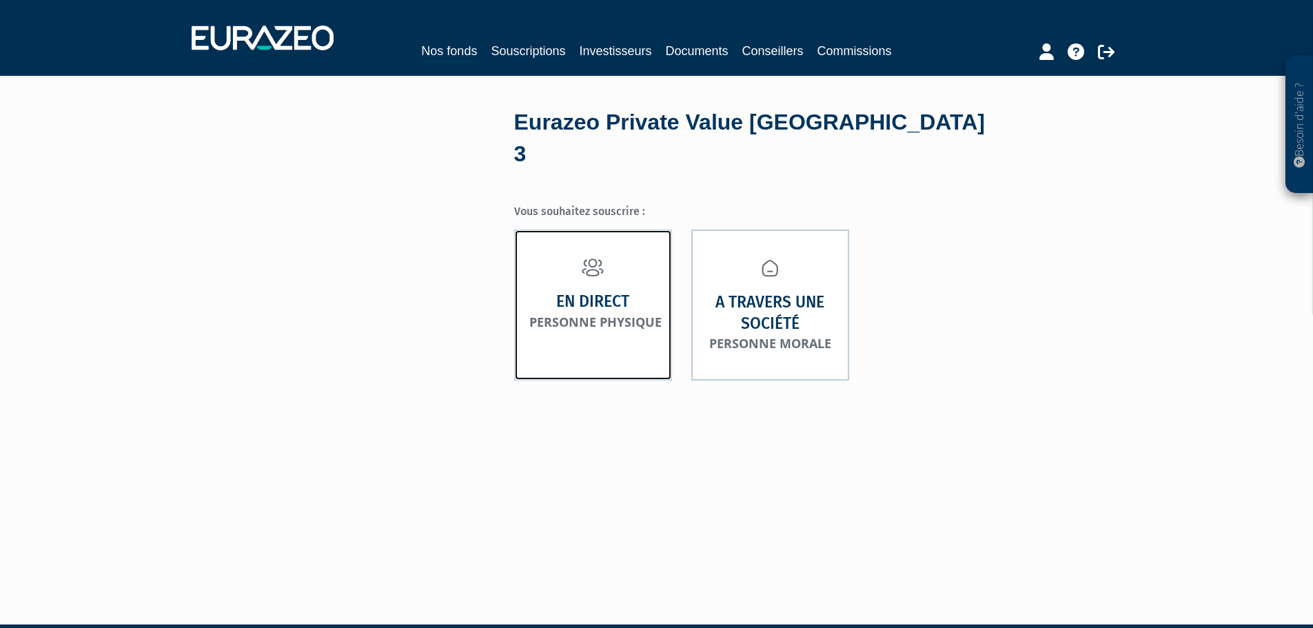
click at [595, 291] on strong "En direct" at bounding box center [592, 301] width 73 height 21
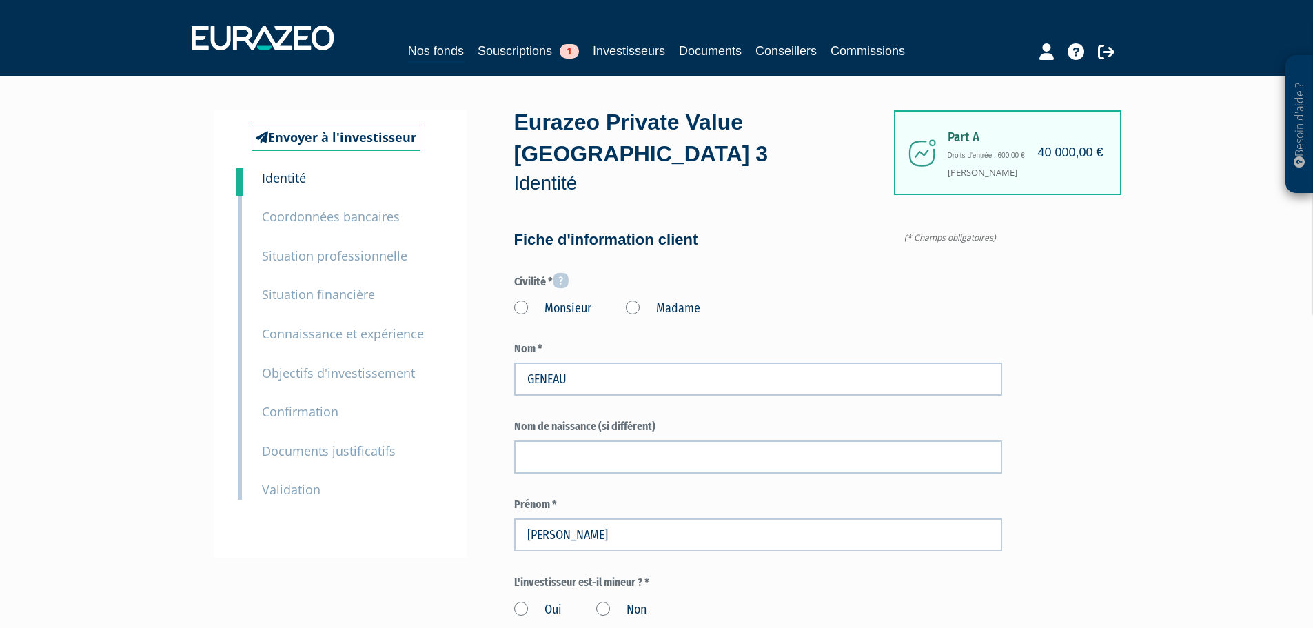
click at [521, 300] on label "Monsieur" at bounding box center [552, 309] width 77 height 18
click at [0, 0] on input "Monsieur" at bounding box center [0, 0] width 0 height 0
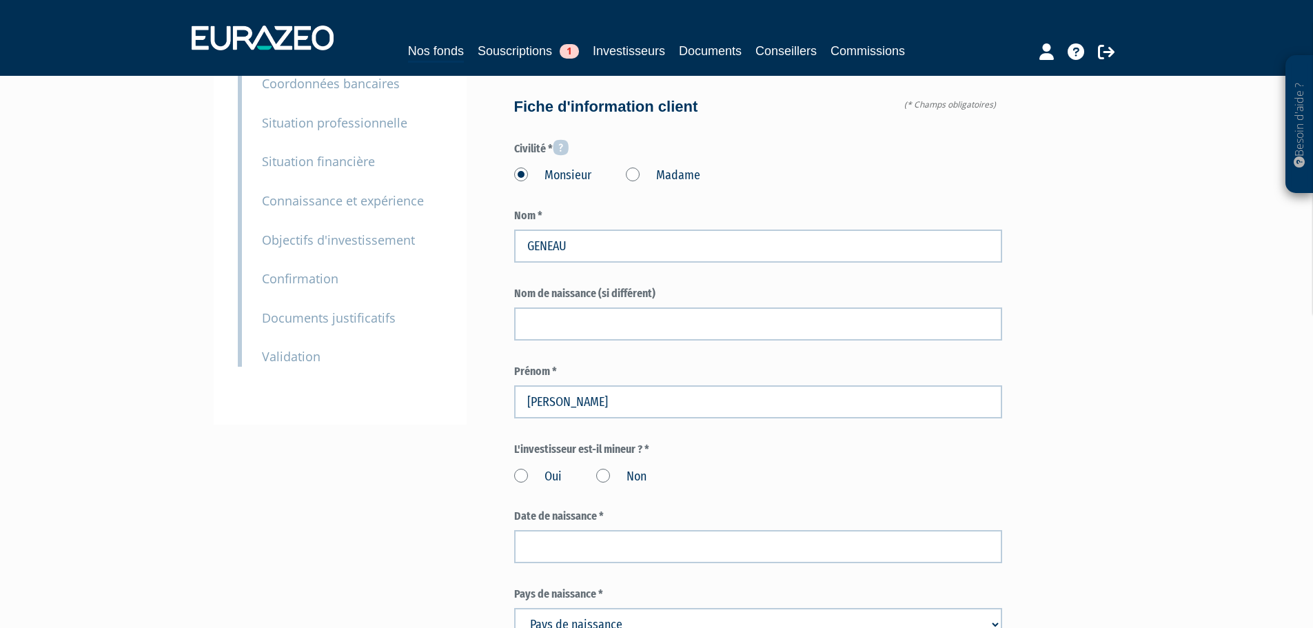
scroll to position [138, 0]
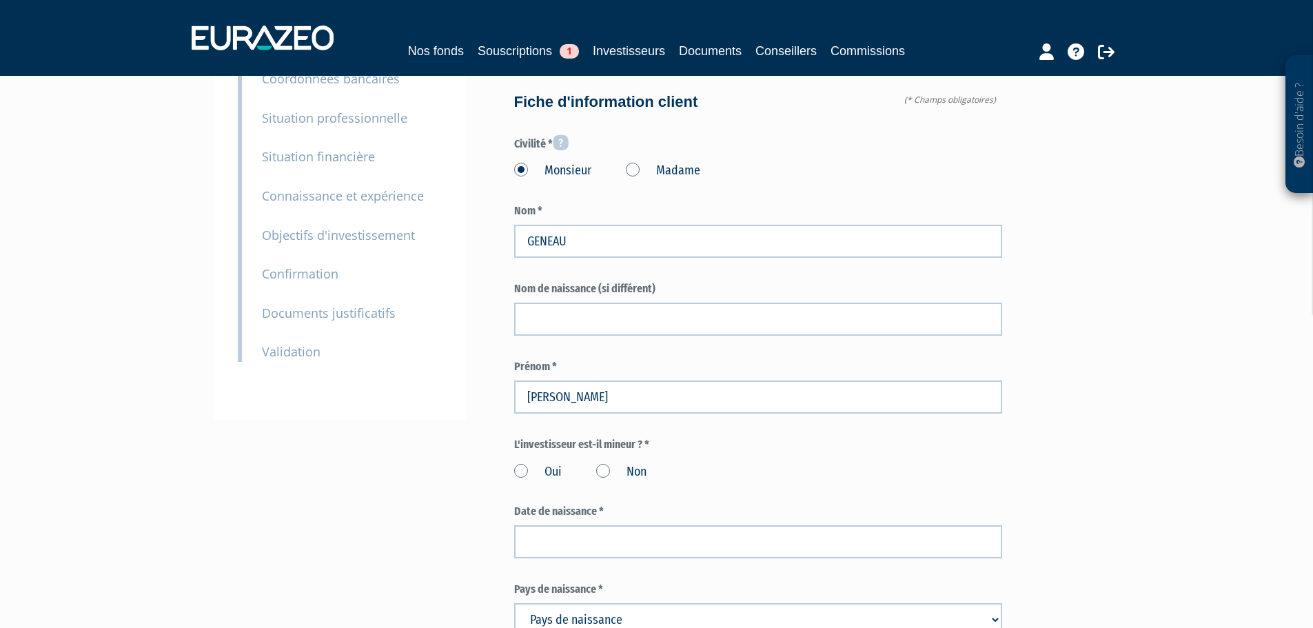
click at [604, 463] on label "Non" at bounding box center [621, 472] width 50 height 18
click at [0, 0] on input "Non" at bounding box center [0, 0] width 0 height 0
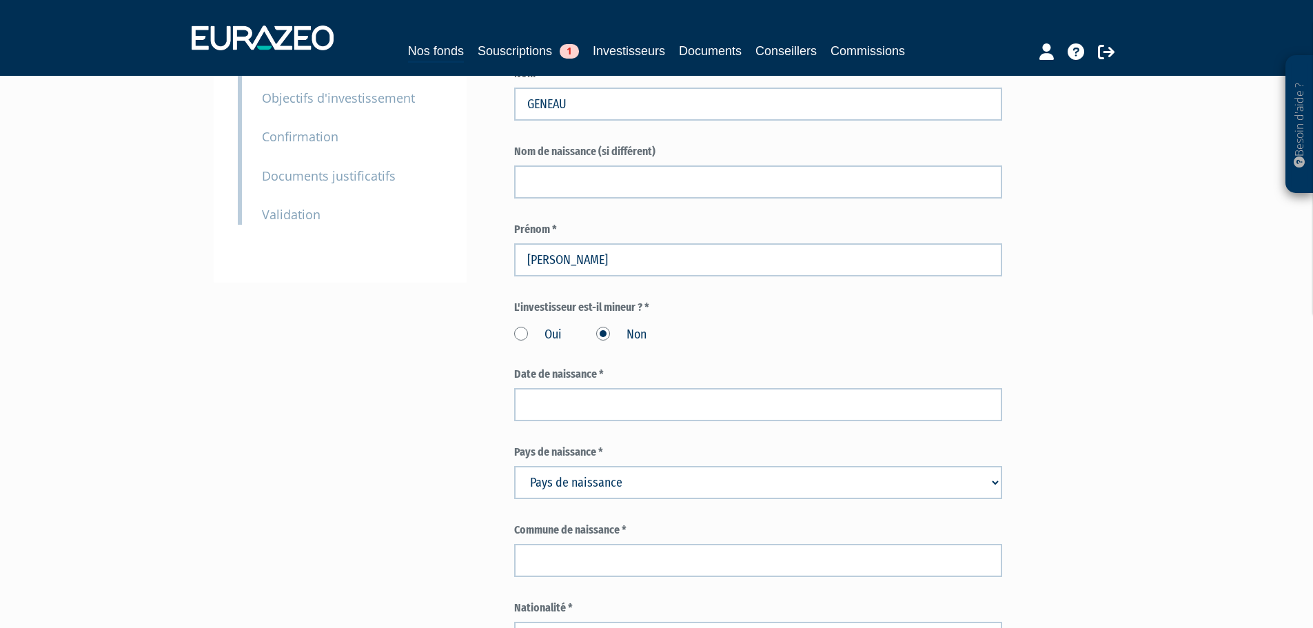
scroll to position [276, 0]
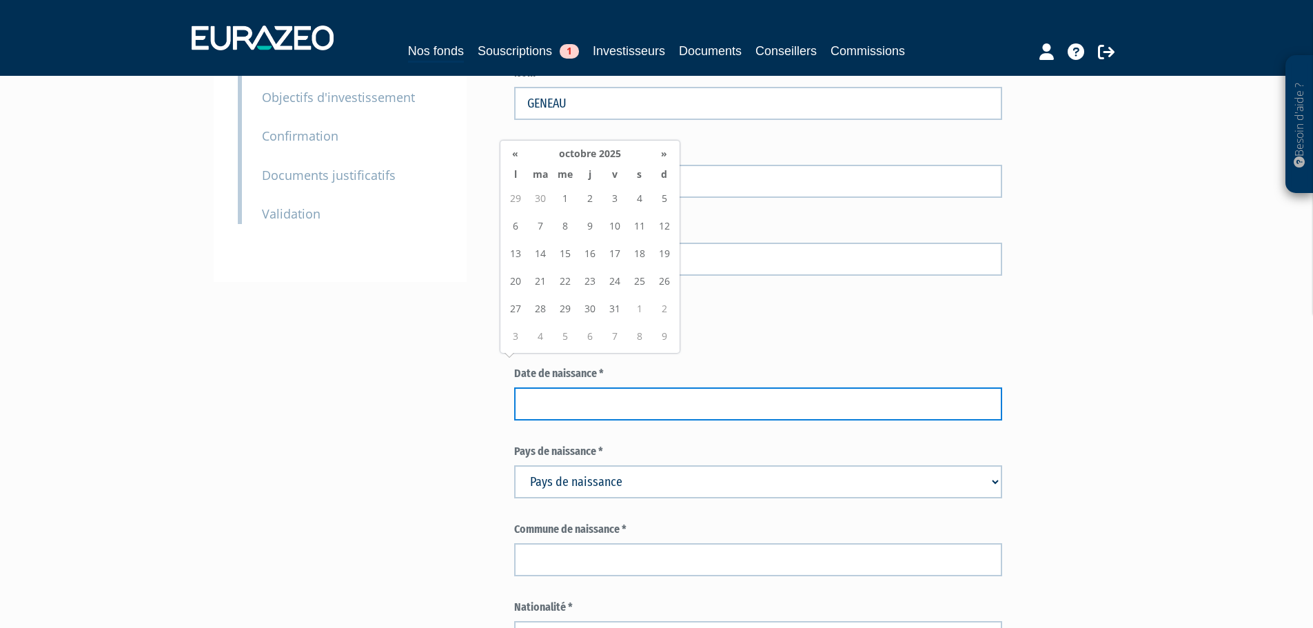
click at [577, 387] on input at bounding box center [758, 403] width 488 height 33
paste input "19/10/1962"
type input "19/10/1962"
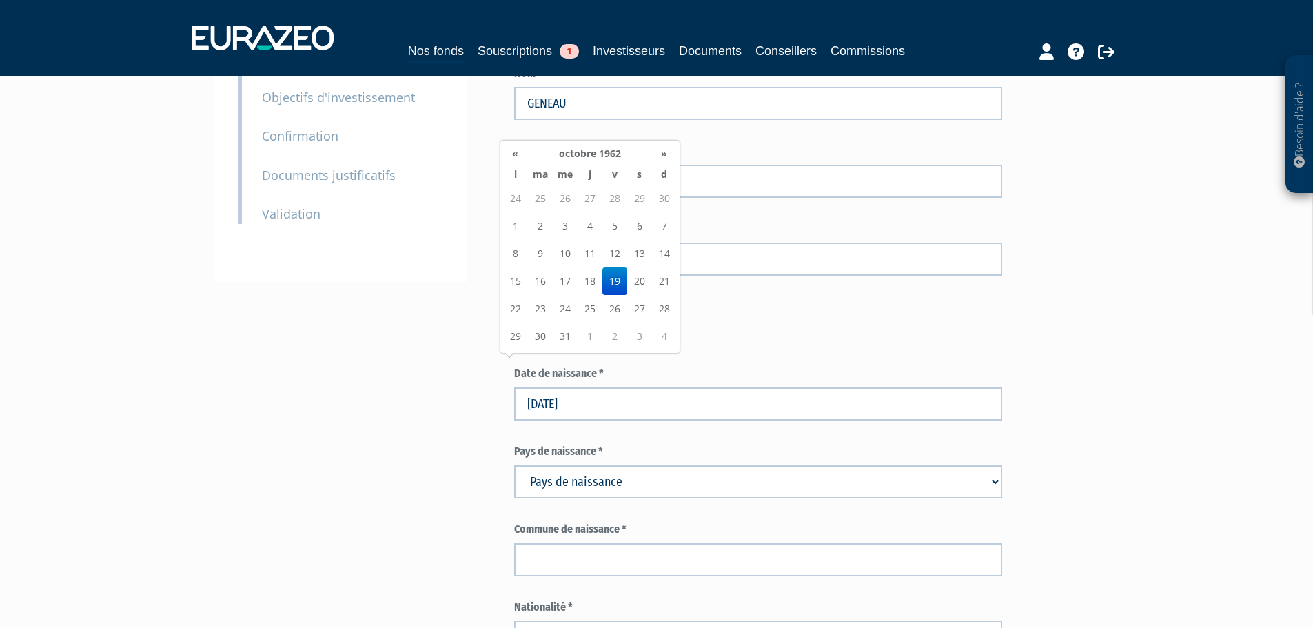
click at [601, 465] on select "Pays de naissance Afghanistan Afrique du Sud Albanie Algérie Allemagne Andorre" at bounding box center [758, 481] width 488 height 33
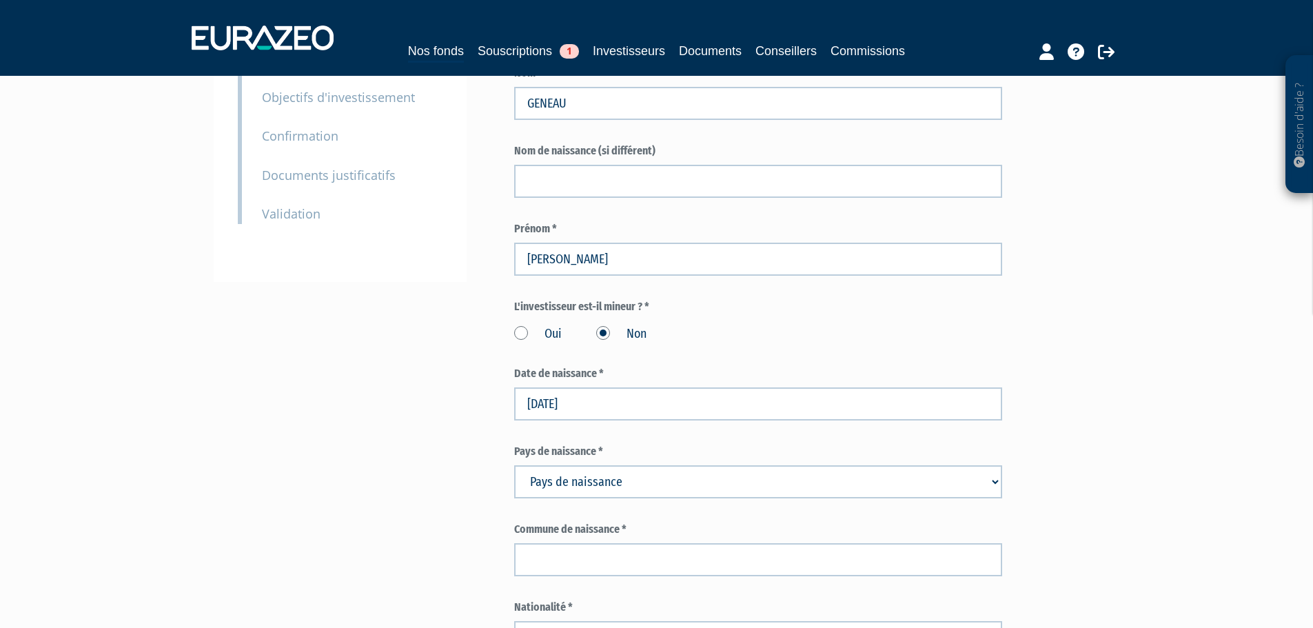
select select "75"
click at [514, 465] on select "Pays de naissance Afghanistan Afrique du Sud Albanie Algérie Allemagne Andorre" at bounding box center [758, 481] width 488 height 33
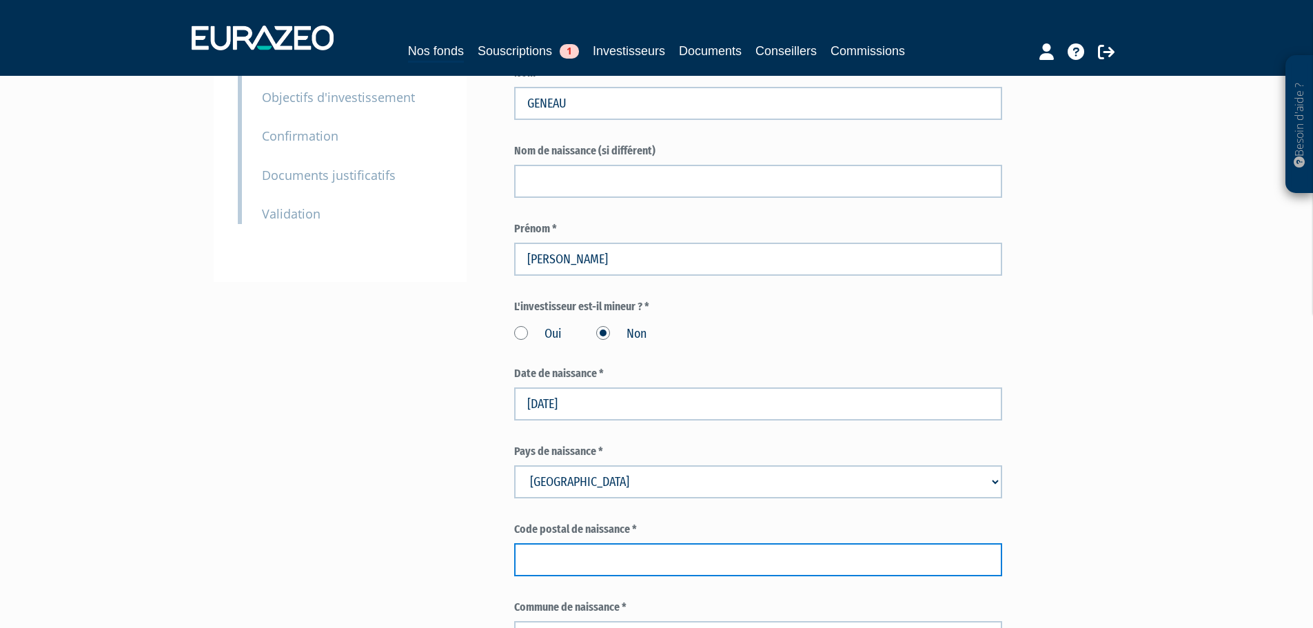
click at [598, 543] on input "text" at bounding box center [758, 559] width 488 height 33
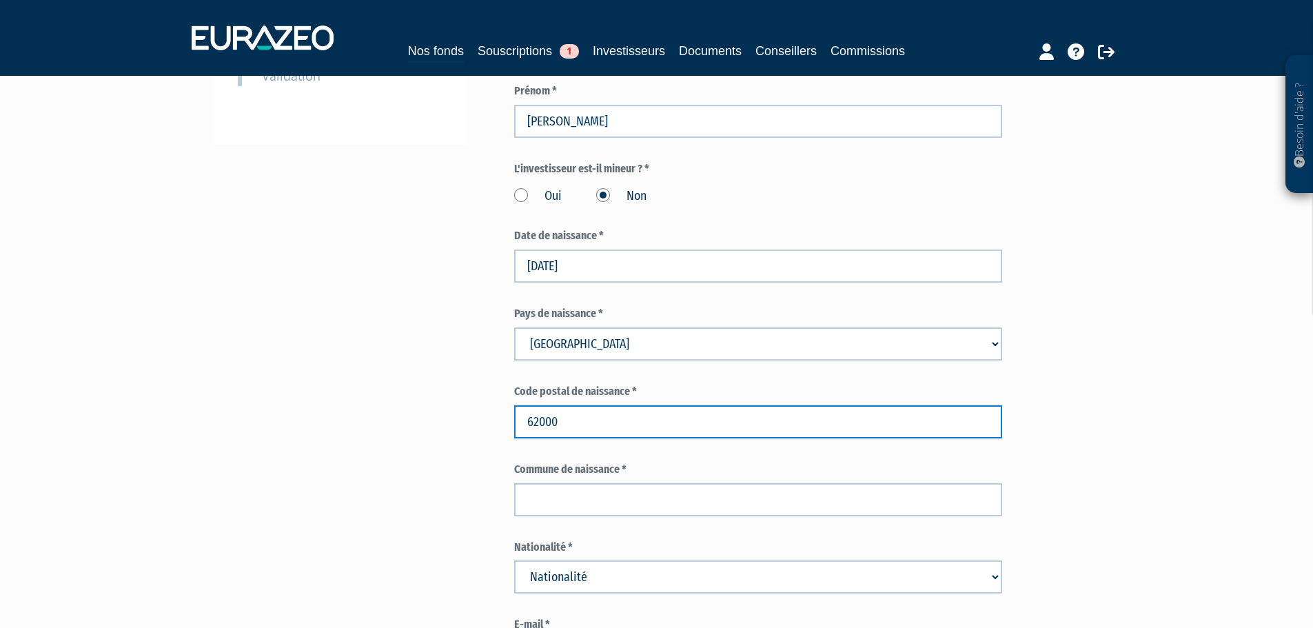
type input "62000"
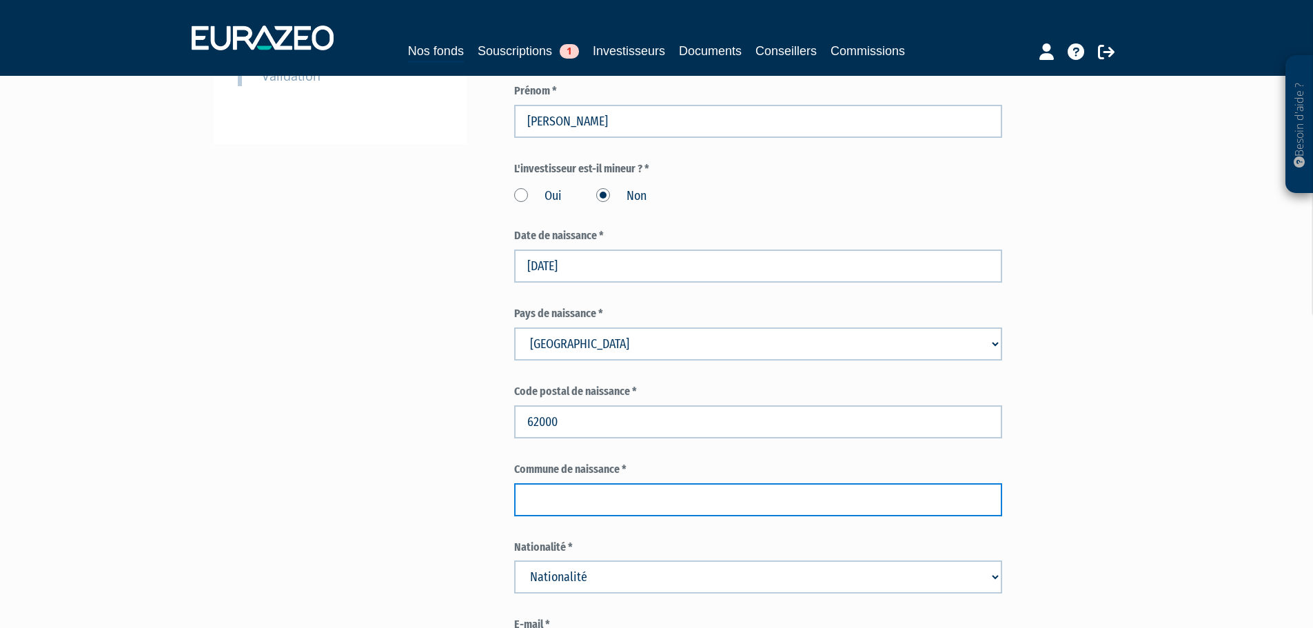
click at [555, 483] on input "text" at bounding box center [758, 499] width 488 height 33
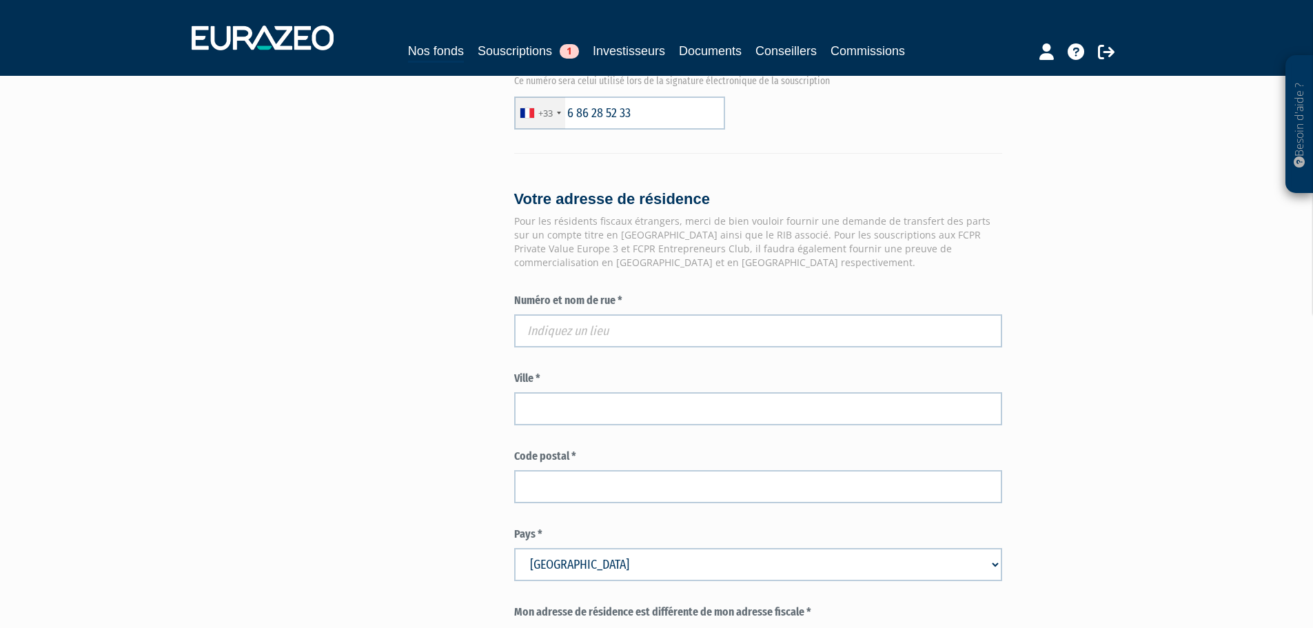
scroll to position [1103, 0]
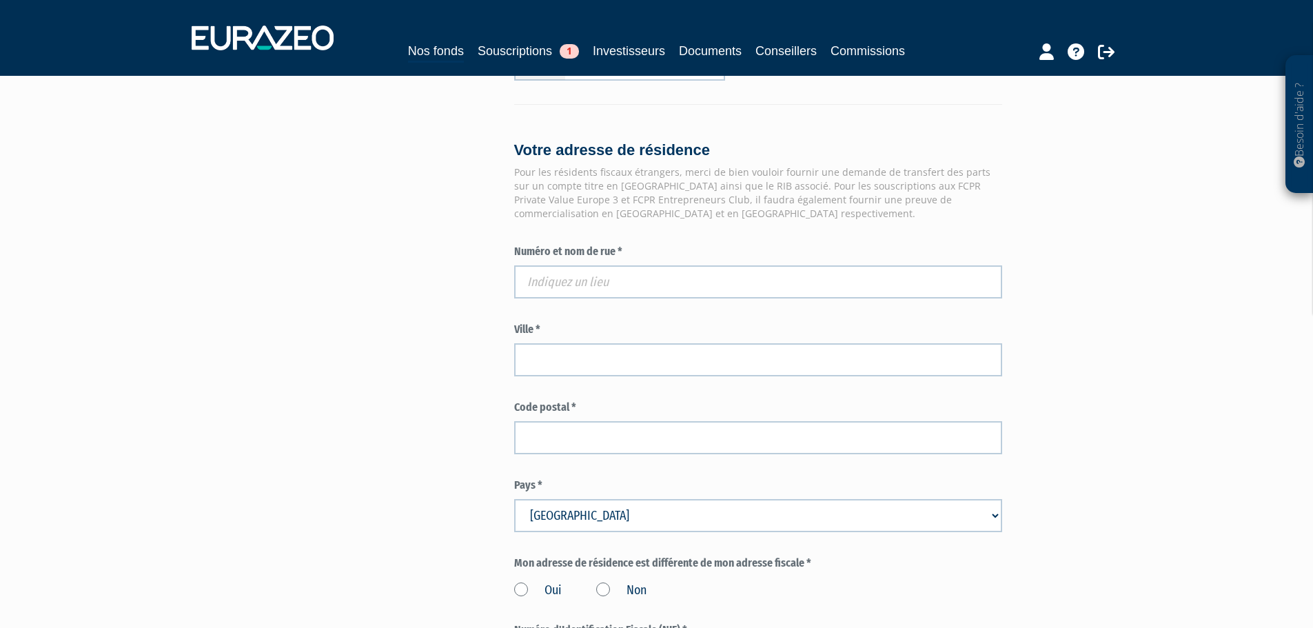
type input "ARRAS"
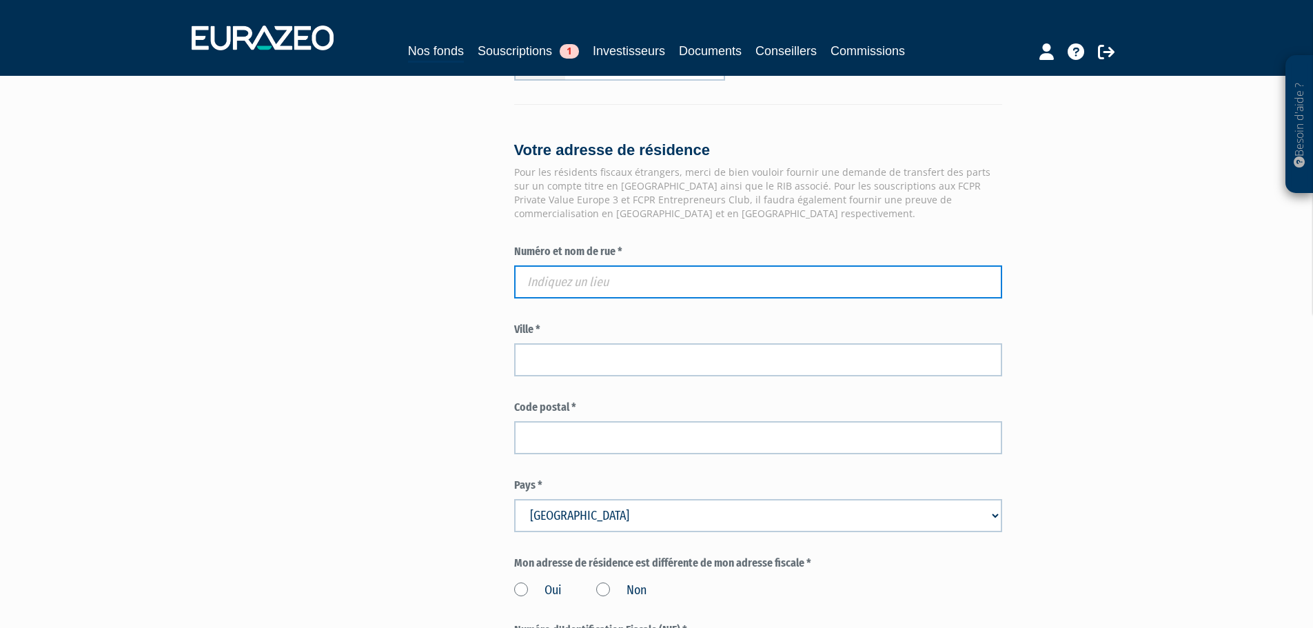
click at [562, 265] on input "text" at bounding box center [758, 281] width 488 height 33
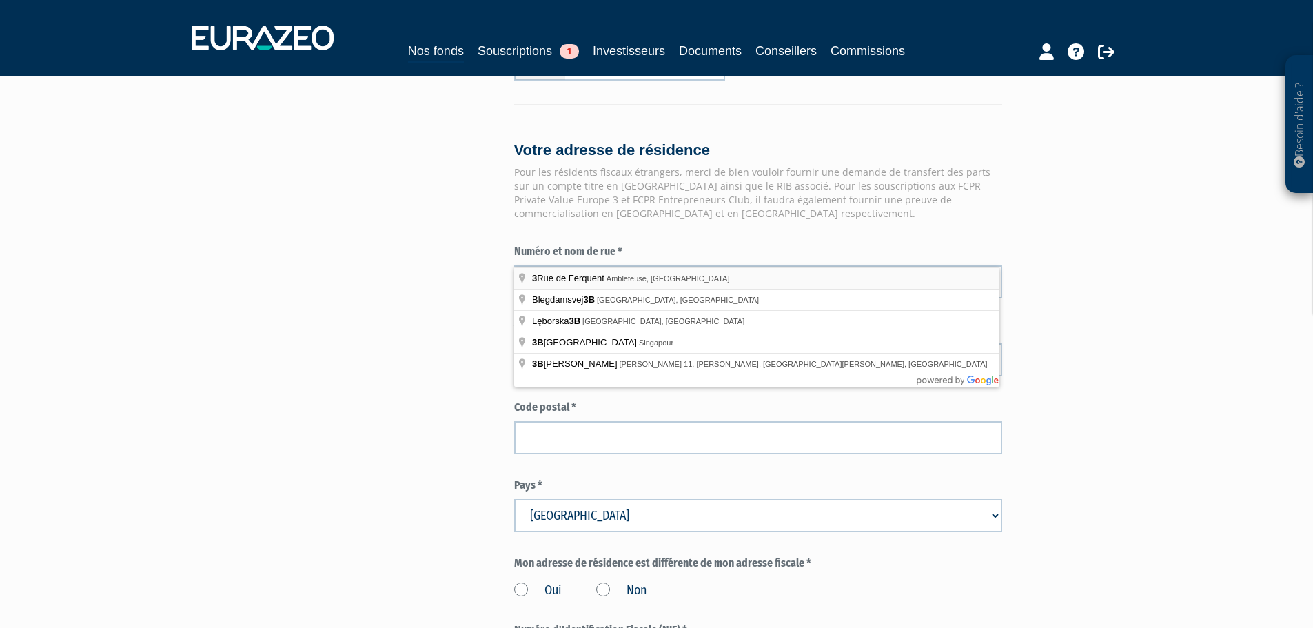
type input "3 Rue de Ferquent, Ambleteuse, France"
type input "Ambleteuse"
type input "62164"
type input "3 Rue de Ferquent"
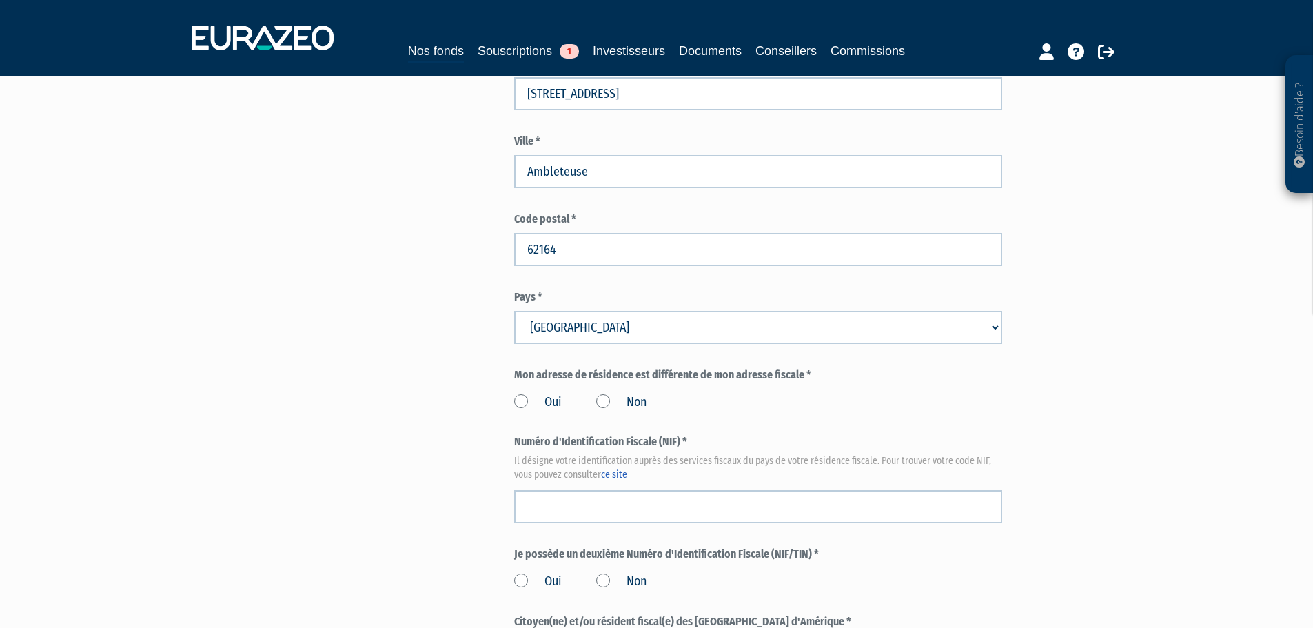
scroll to position [1309, 0]
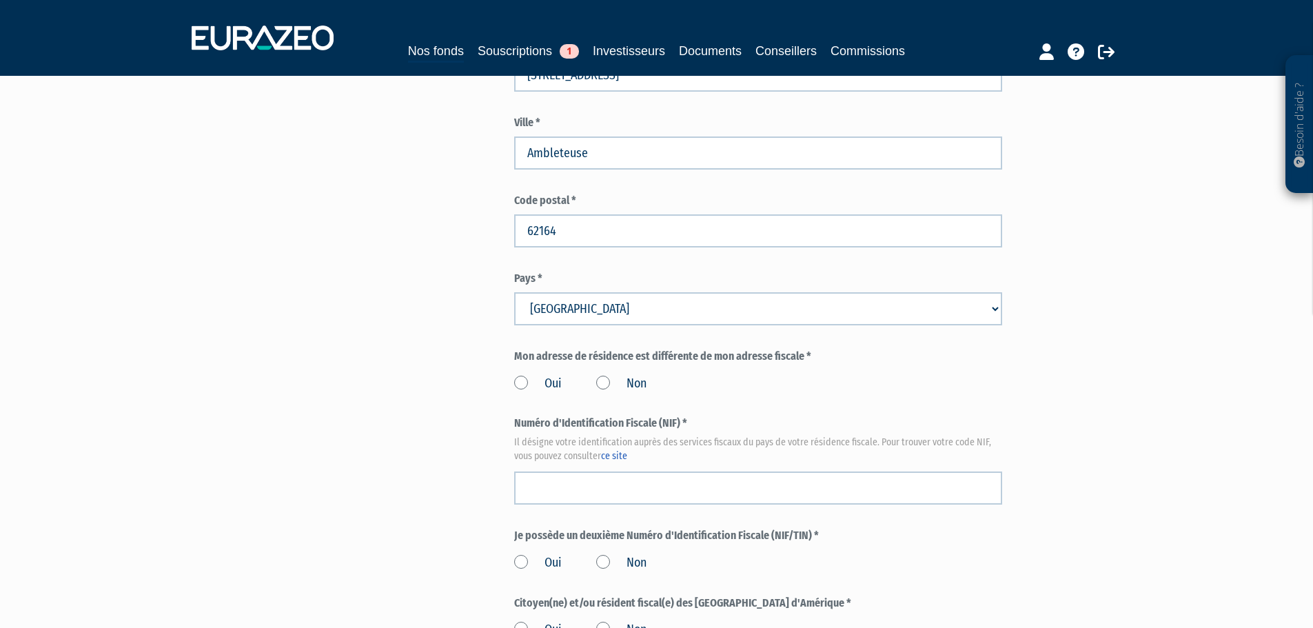
click at [604, 375] on label "Non" at bounding box center [621, 384] width 50 height 18
click at [0, 0] on input "Non" at bounding box center [0, 0] width 0 height 0
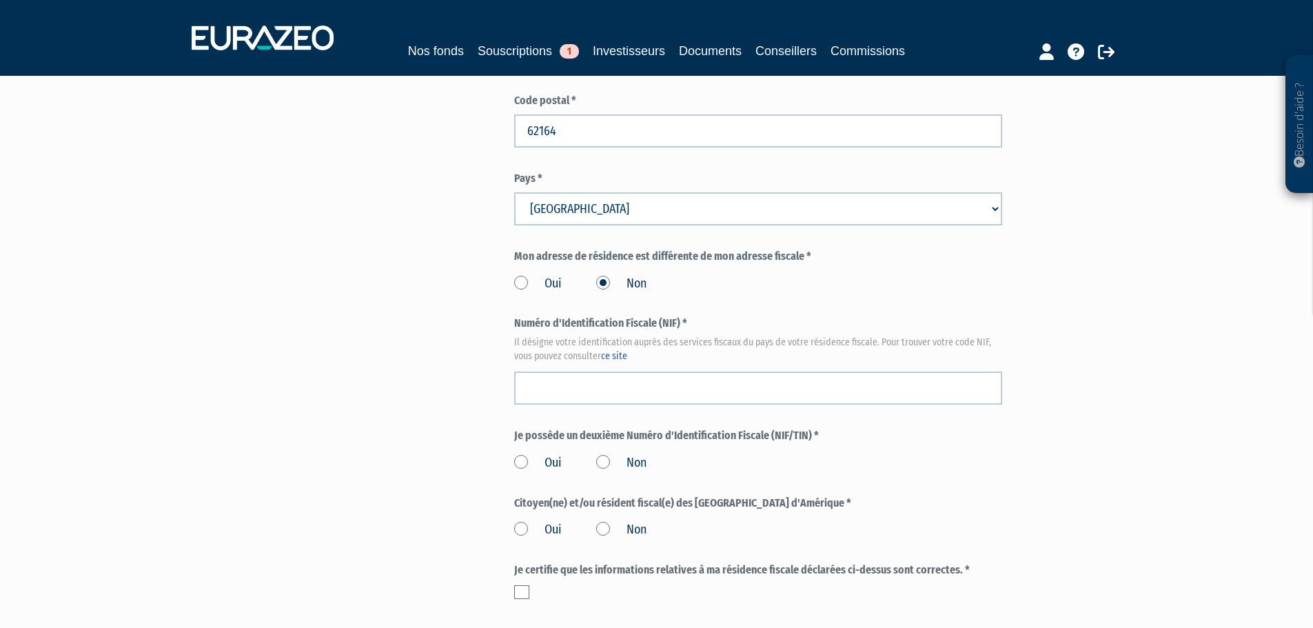
scroll to position [1447, 0]
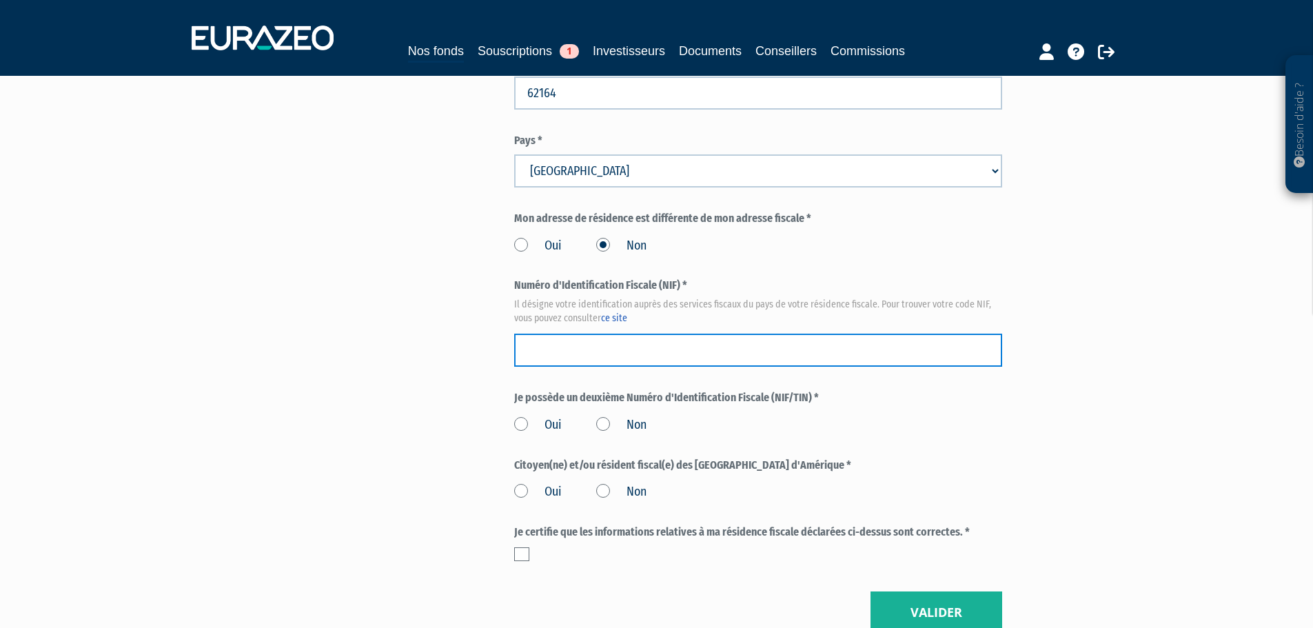
click at [599, 334] on input "text" at bounding box center [758, 350] width 488 height 33
type input "1212561654045"
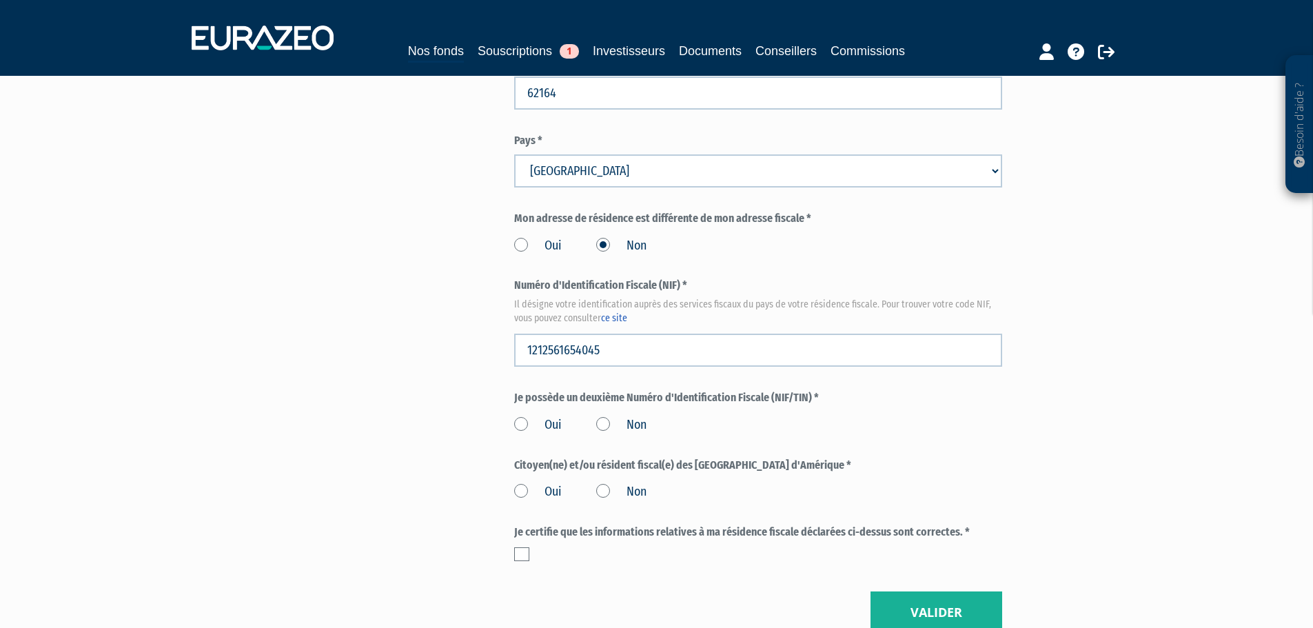
click at [605, 416] on label "Non" at bounding box center [621, 425] width 50 height 18
click at [0, 0] on input "Non" at bounding box center [0, 0] width 0 height 0
click at [604, 483] on label "Non" at bounding box center [621, 492] width 50 height 18
click at [0, 0] on input "Non" at bounding box center [0, 0] width 0 height 0
click at [521, 547] on label at bounding box center [521, 554] width 15 height 14
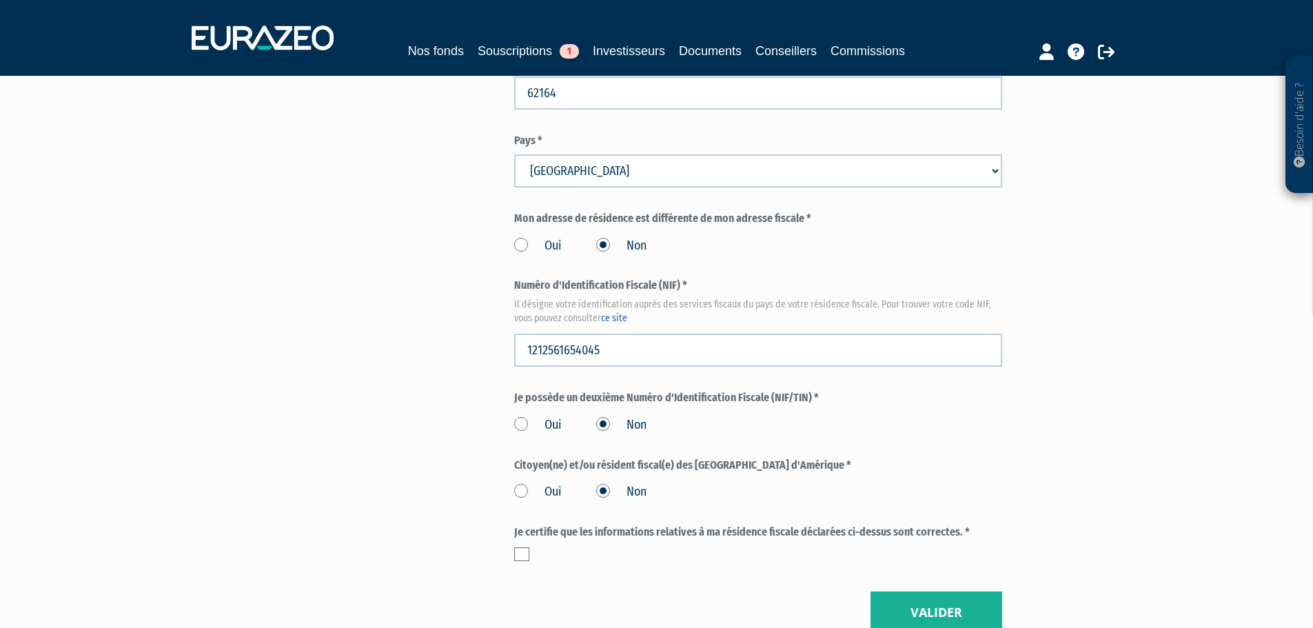
click at [0, 0] on input "checkbox" at bounding box center [0, 0] width 0 height 0
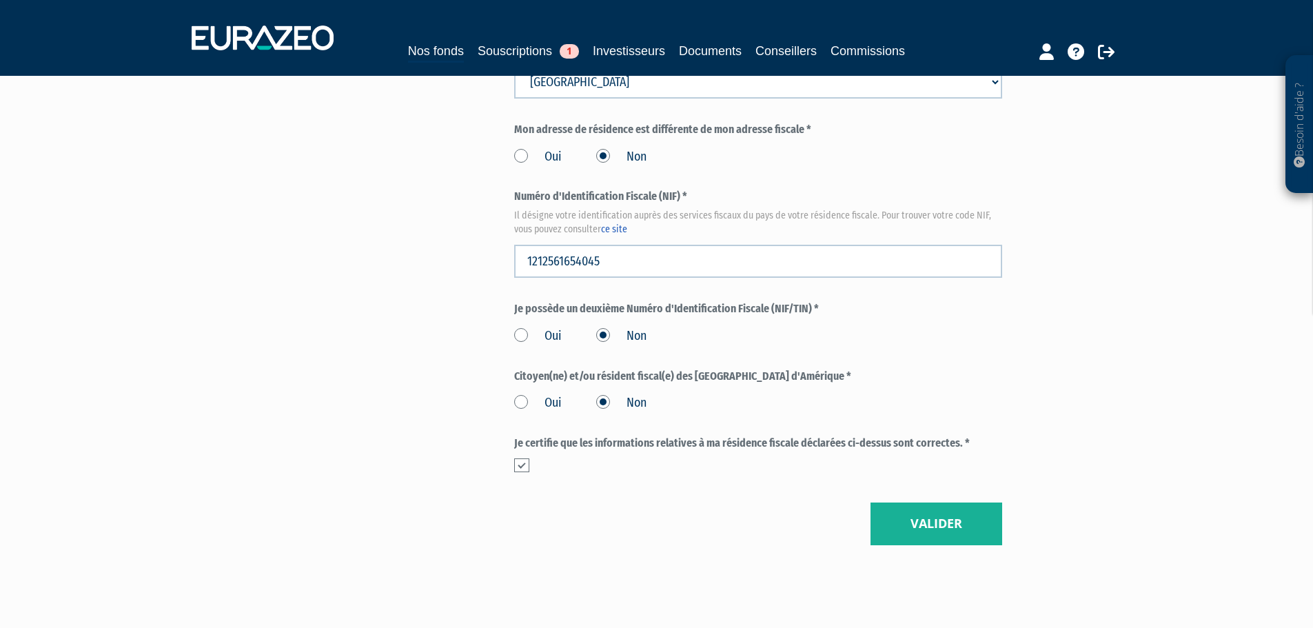
scroll to position [1555, 0]
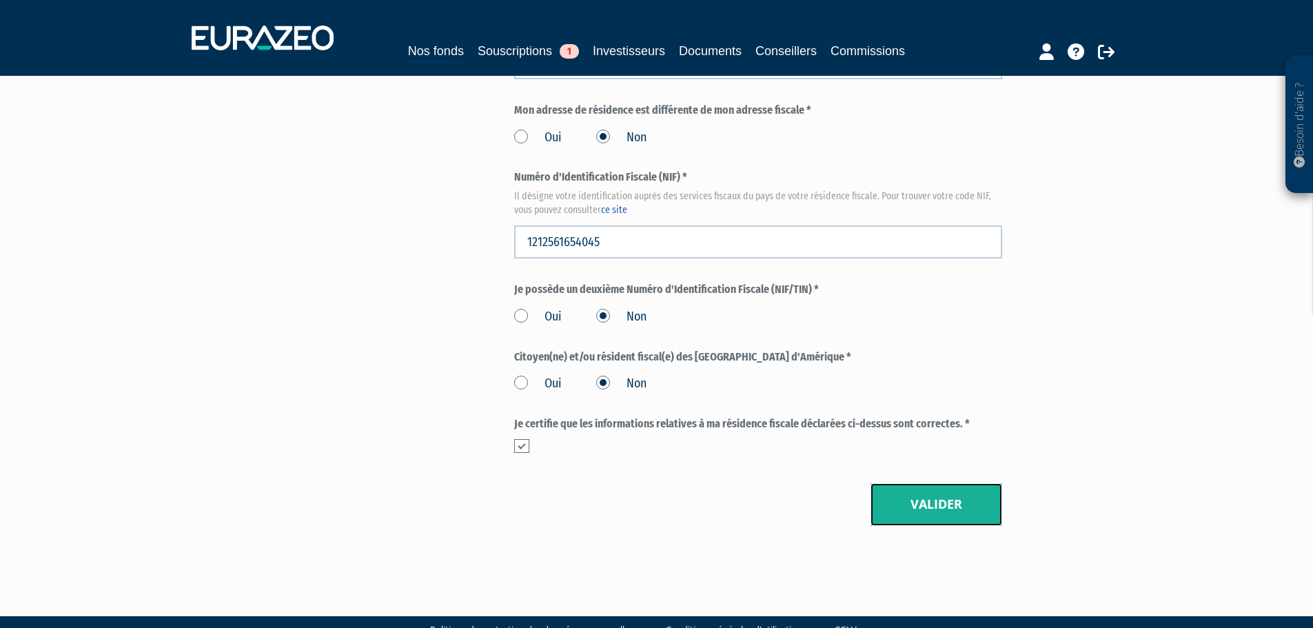
click at [938, 483] on button "Valider" at bounding box center [936, 504] width 132 height 43
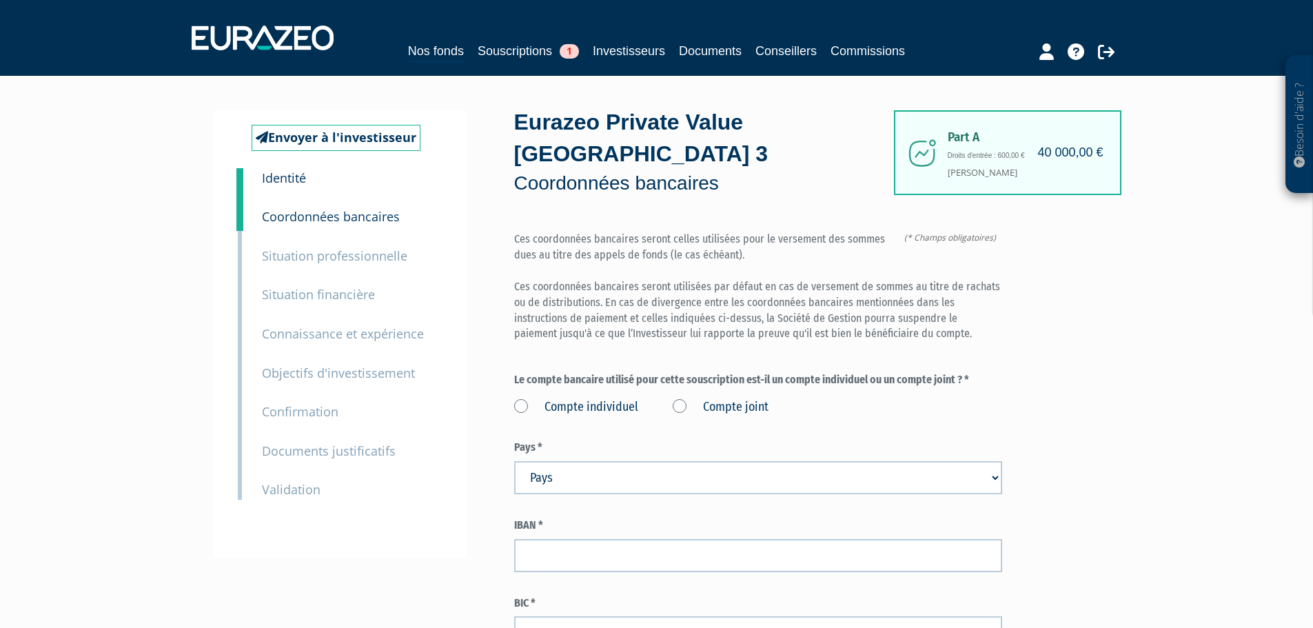
click at [379, 260] on small "Situation professionnelle" at bounding box center [334, 255] width 145 height 17
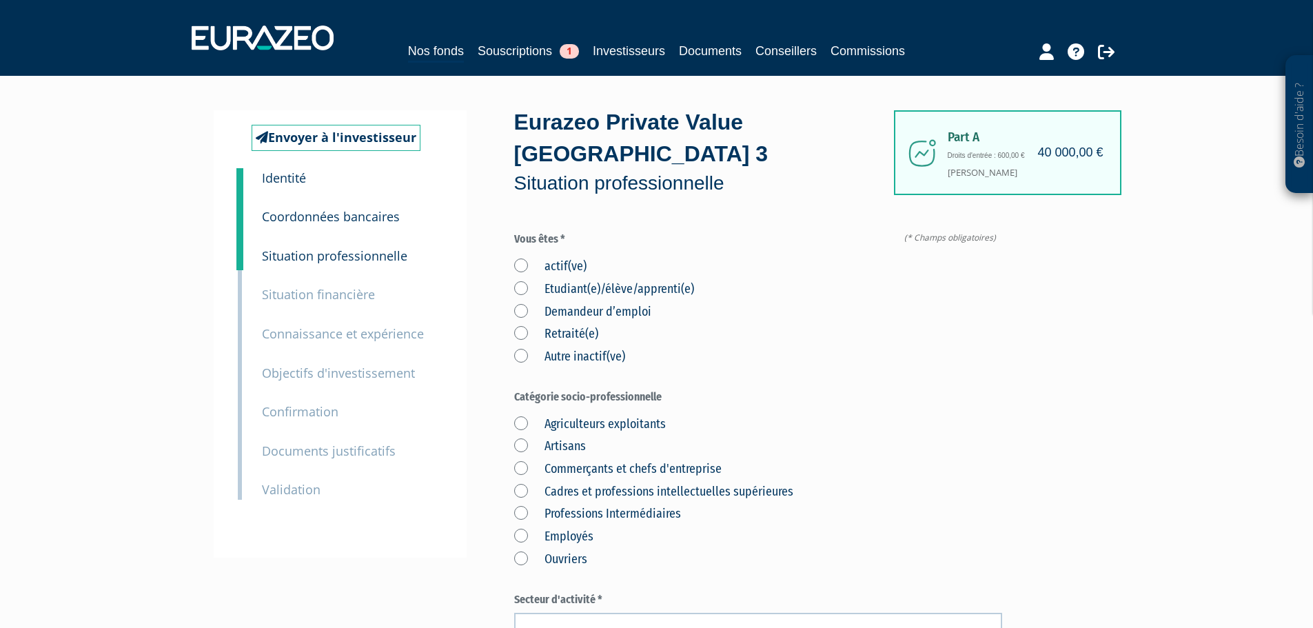
click at [347, 216] on small "Coordonnées bancaires" at bounding box center [331, 216] width 138 height 17
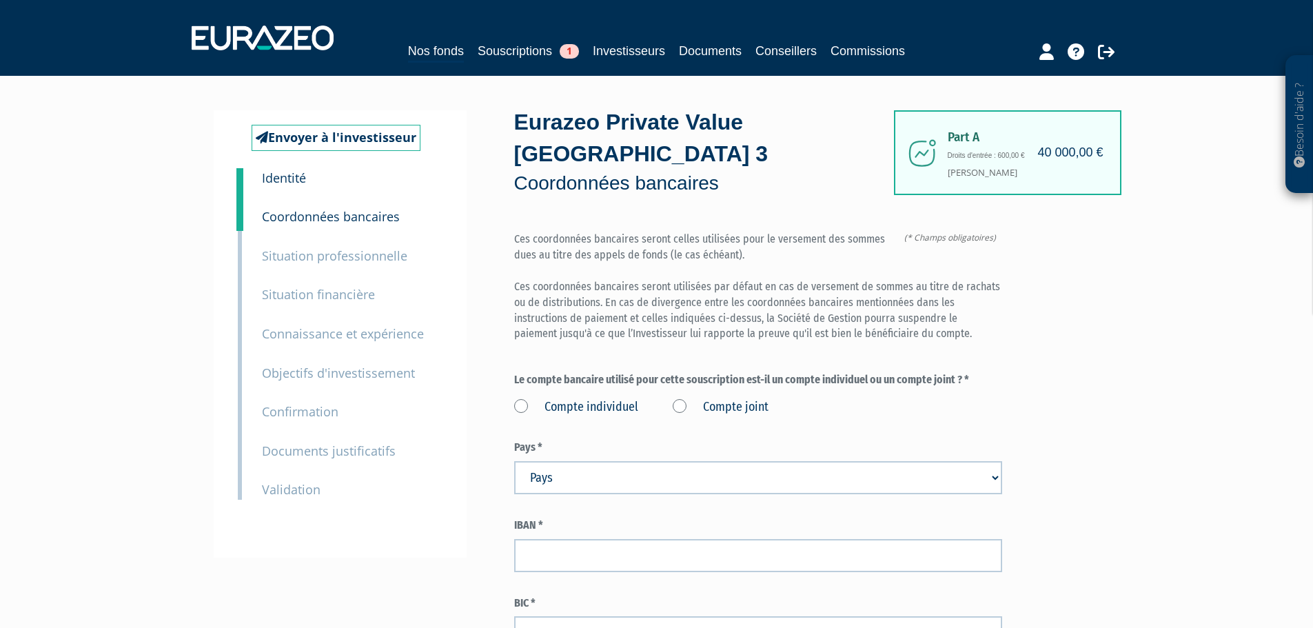
click at [318, 258] on small "Situation professionnelle" at bounding box center [334, 255] width 145 height 17
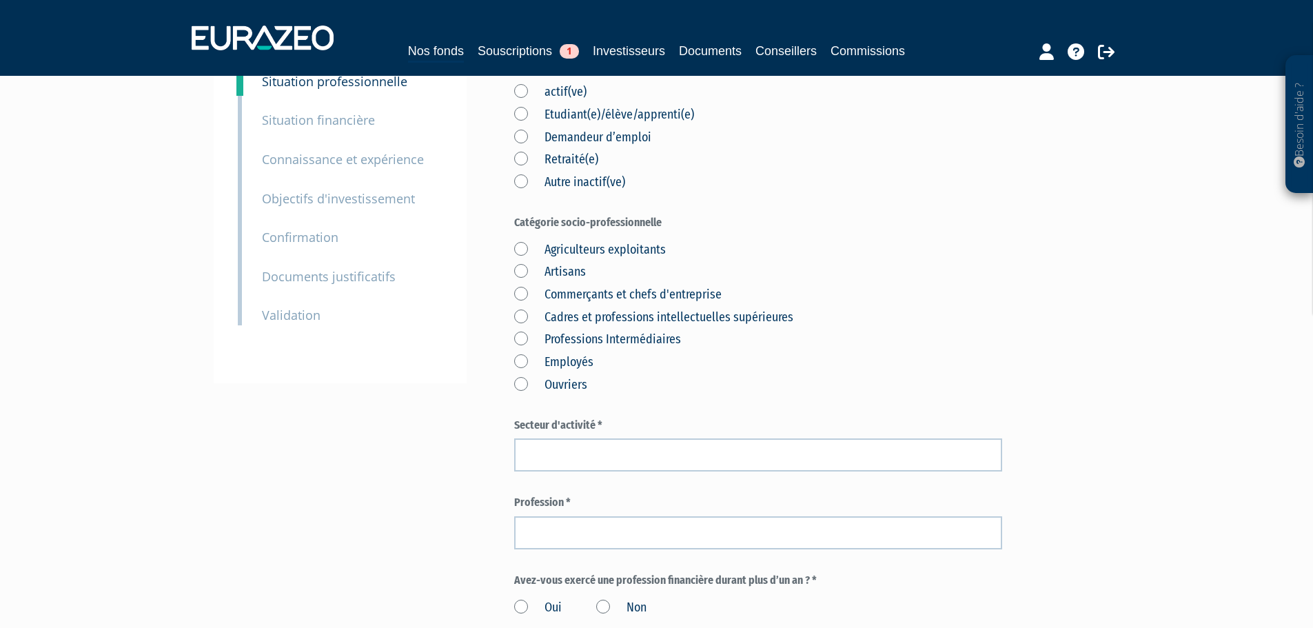
scroll to position [85, 0]
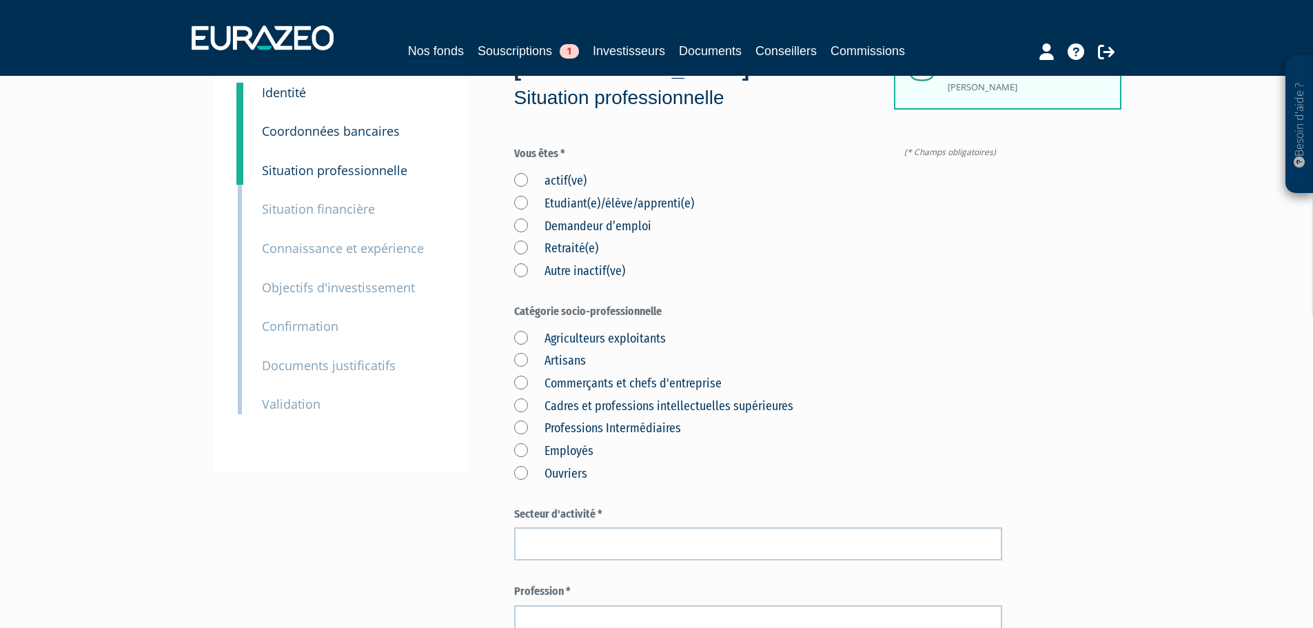
click at [303, 209] on small "Situation financière" at bounding box center [318, 209] width 113 height 17
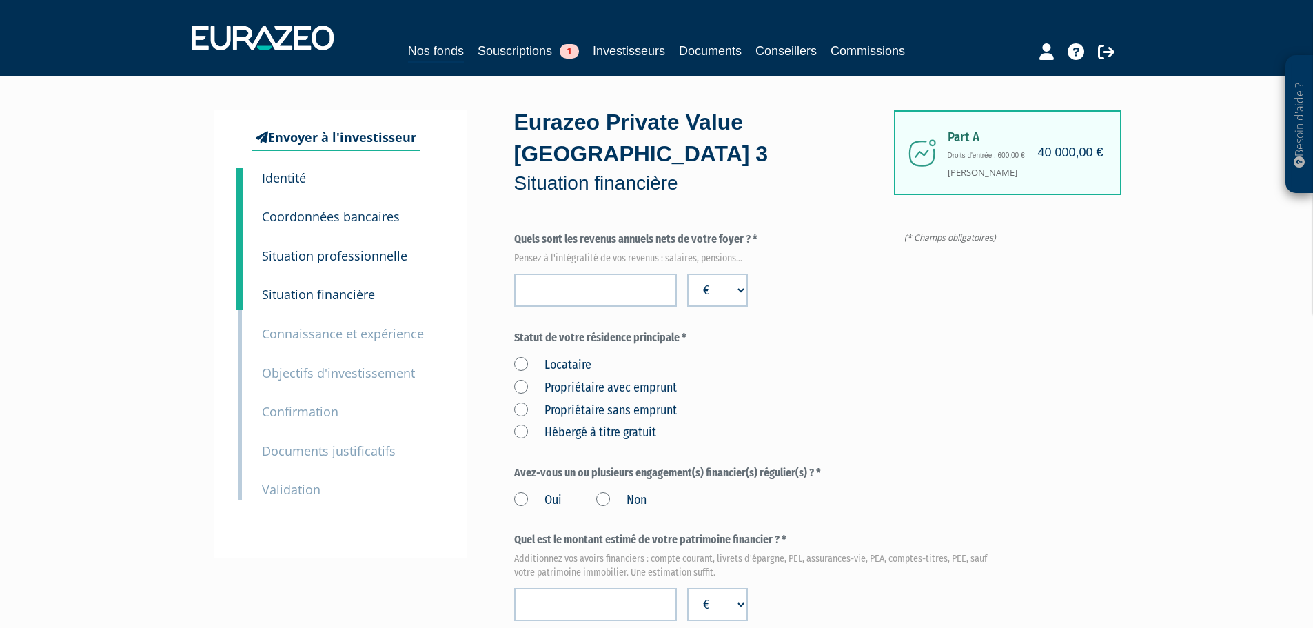
click at [320, 334] on small "Connaissance et expérience" at bounding box center [343, 333] width 162 height 17
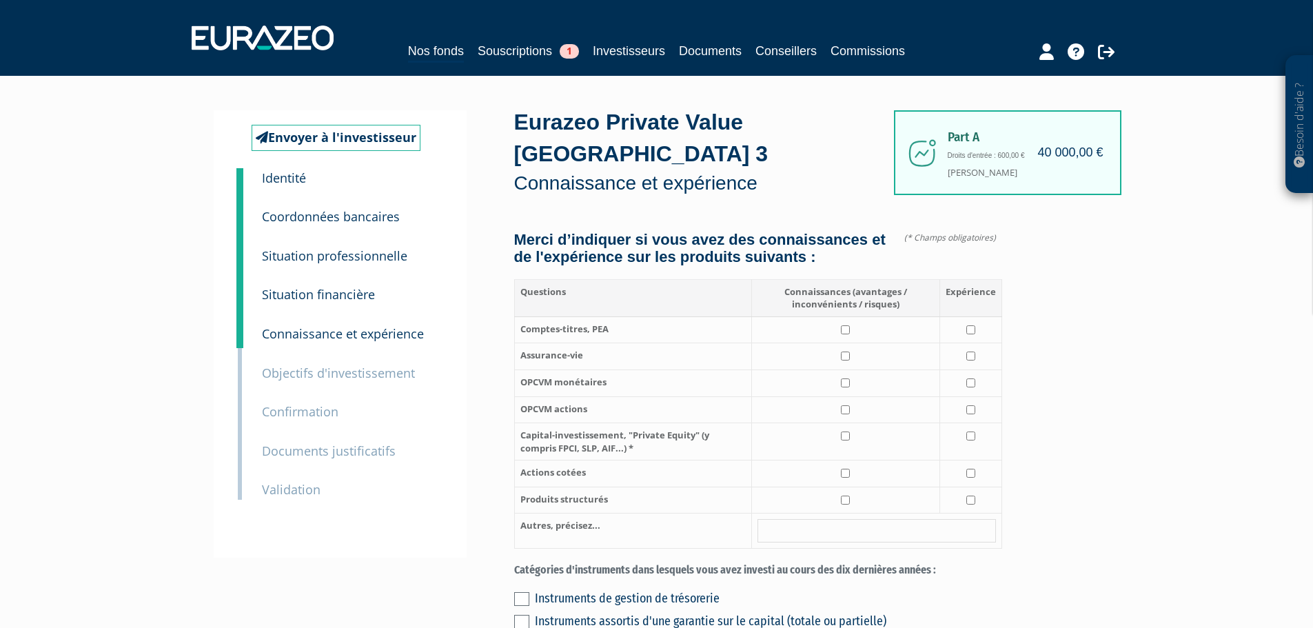
click at [324, 373] on small "Objectifs d'investissement" at bounding box center [338, 373] width 153 height 17
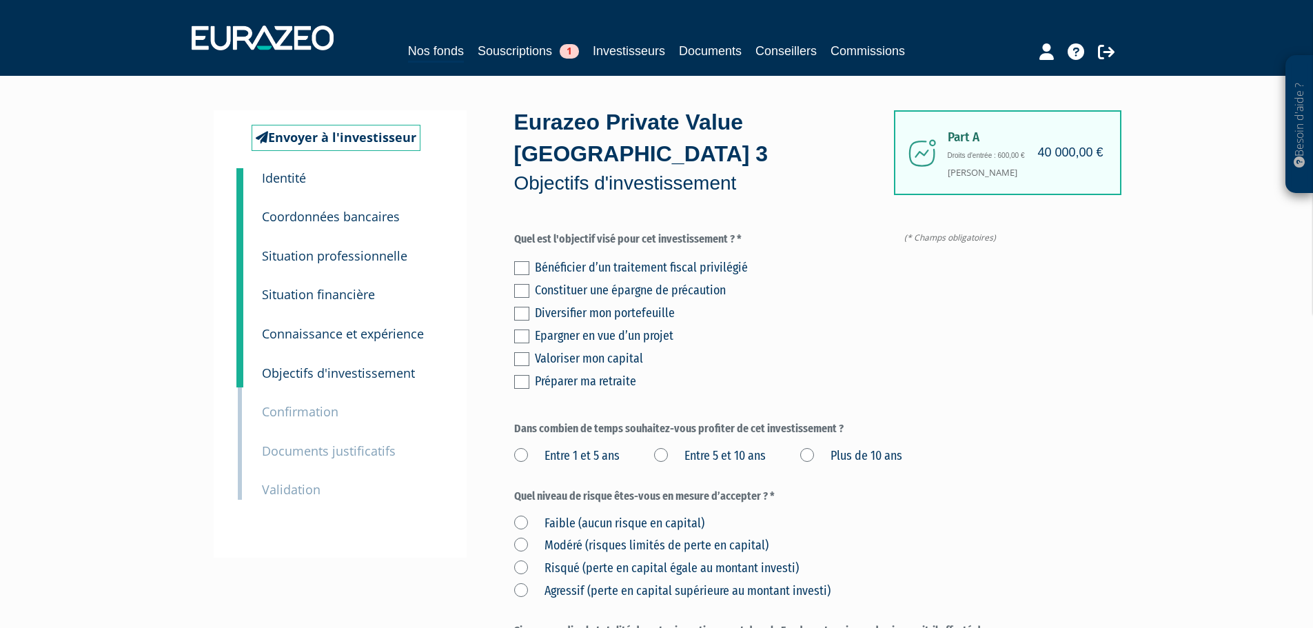
click at [317, 410] on small "Confirmation" at bounding box center [300, 411] width 76 height 17
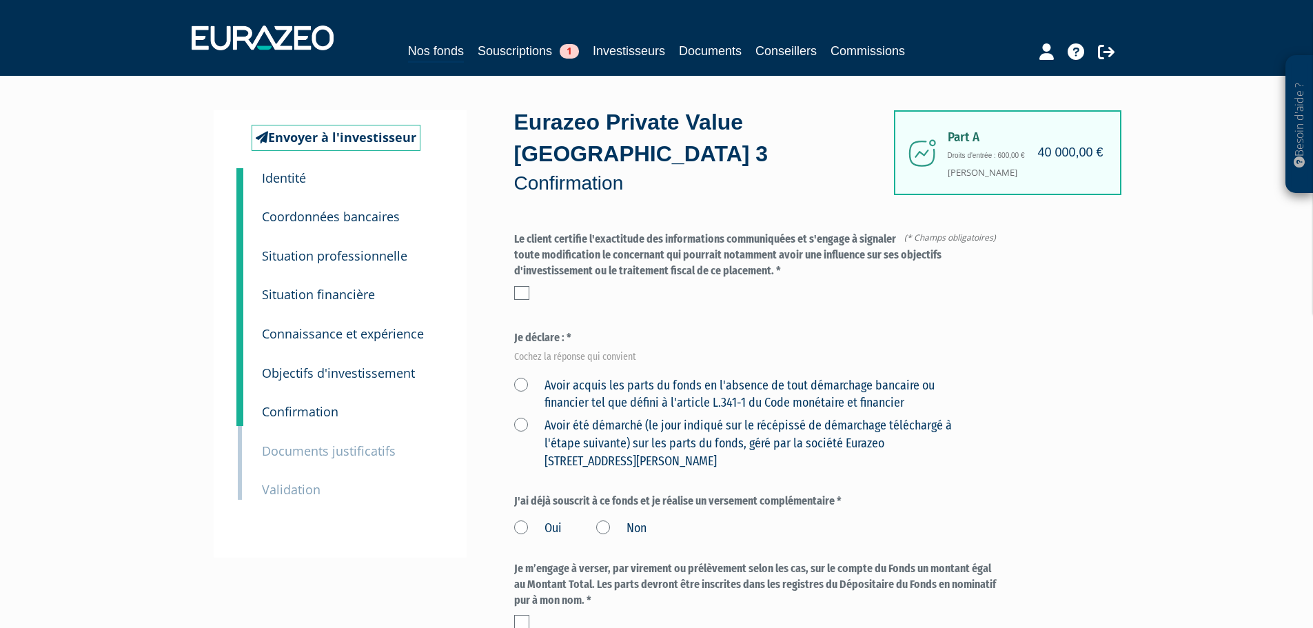
click at [306, 449] on small "Documents justificatifs" at bounding box center [329, 450] width 134 height 17
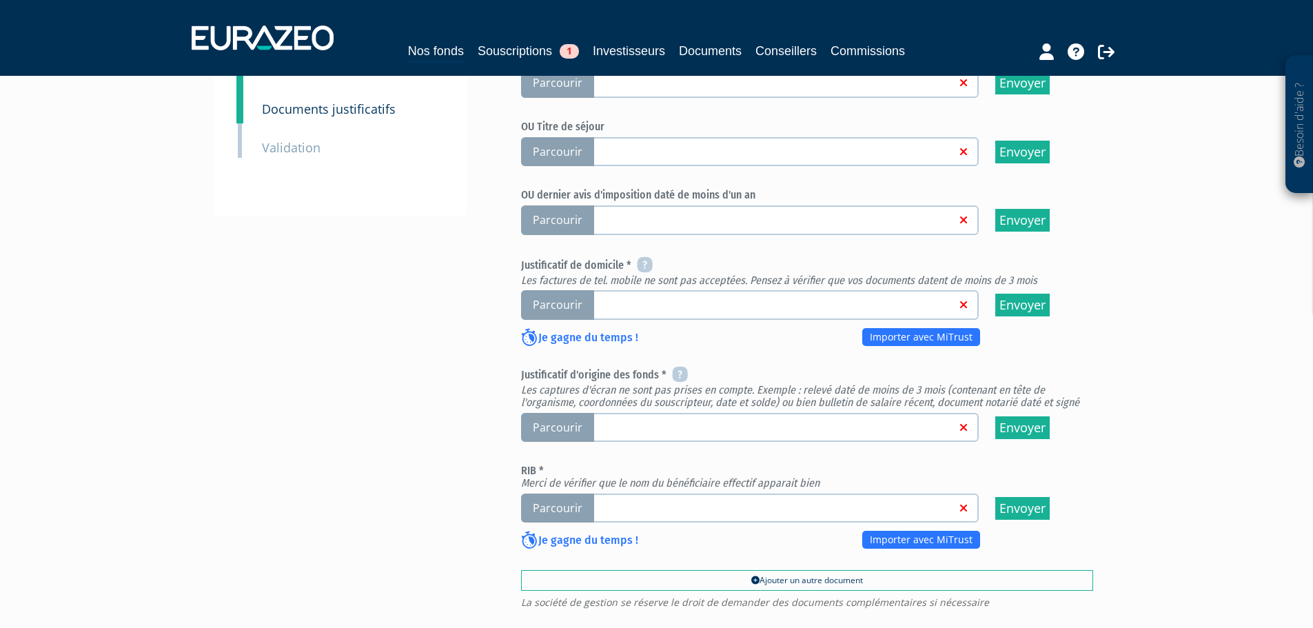
scroll to position [345, 0]
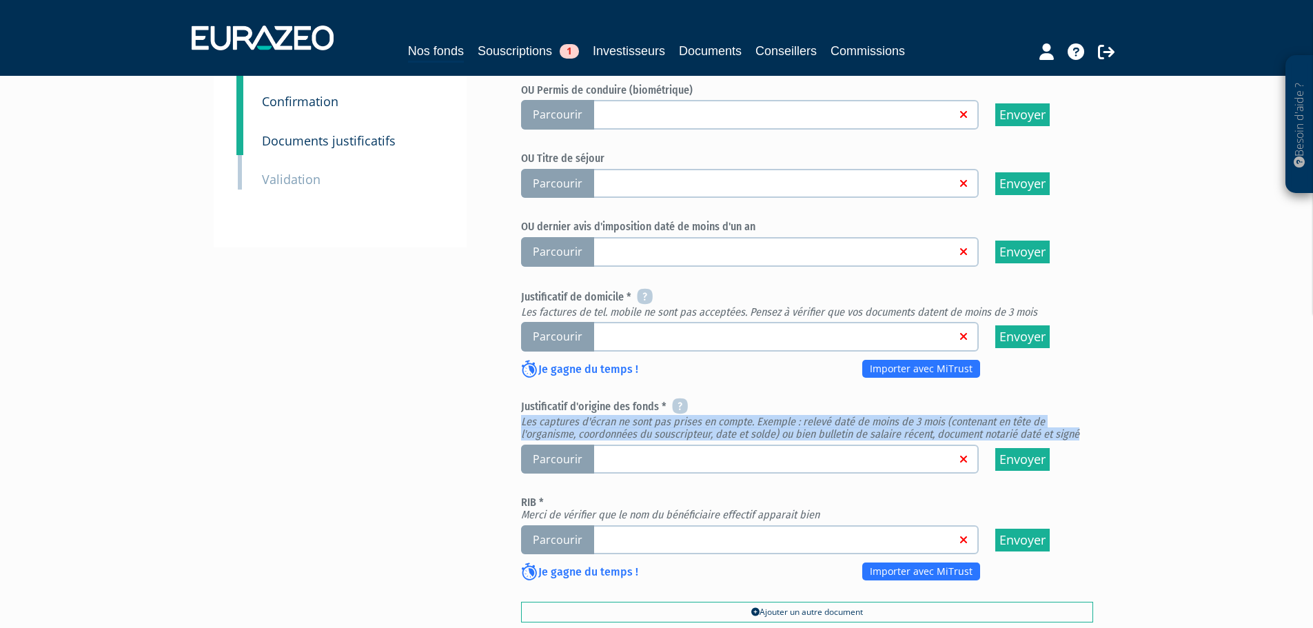
drag, startPoint x: 521, startPoint y: 390, endPoint x: 1083, endPoint y: 396, distance: 561.7
click at [1084, 399] on h6 "Justificatif d'origine des fonds * Les captures d'écran ne sont pas prises en c…" at bounding box center [807, 419] width 572 height 41
copy em "Les captures d'écran ne sont pas prises en compte. Exemple : relevé daté de moi…"
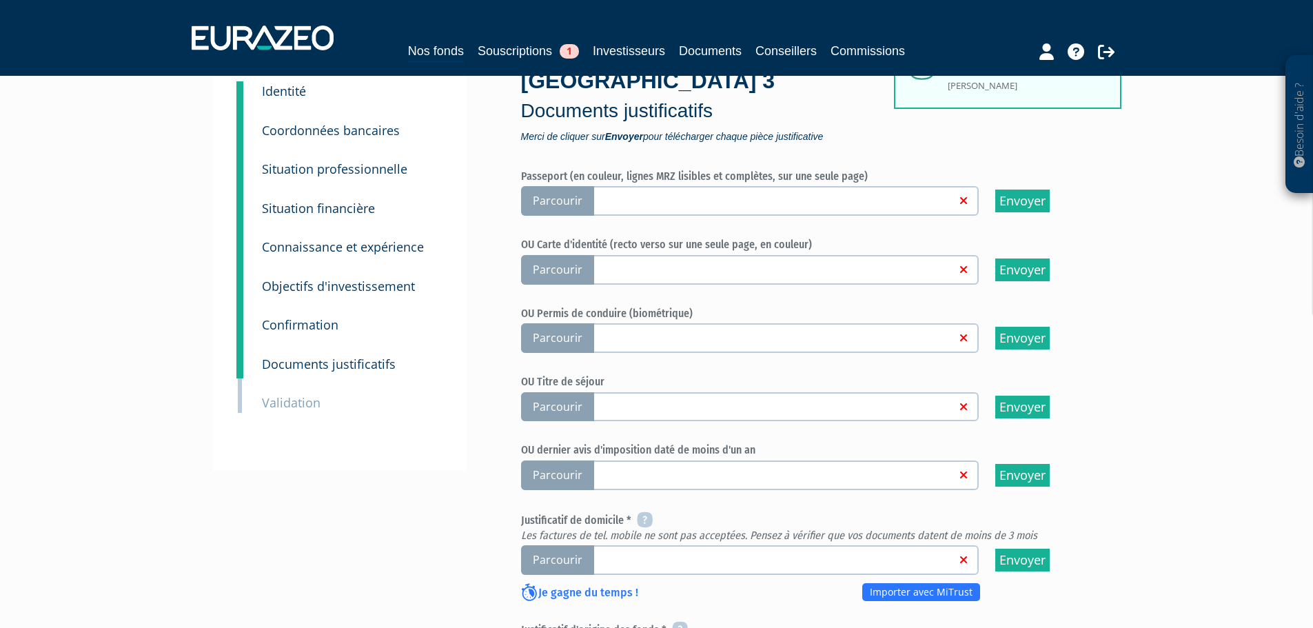
scroll to position [69, 0]
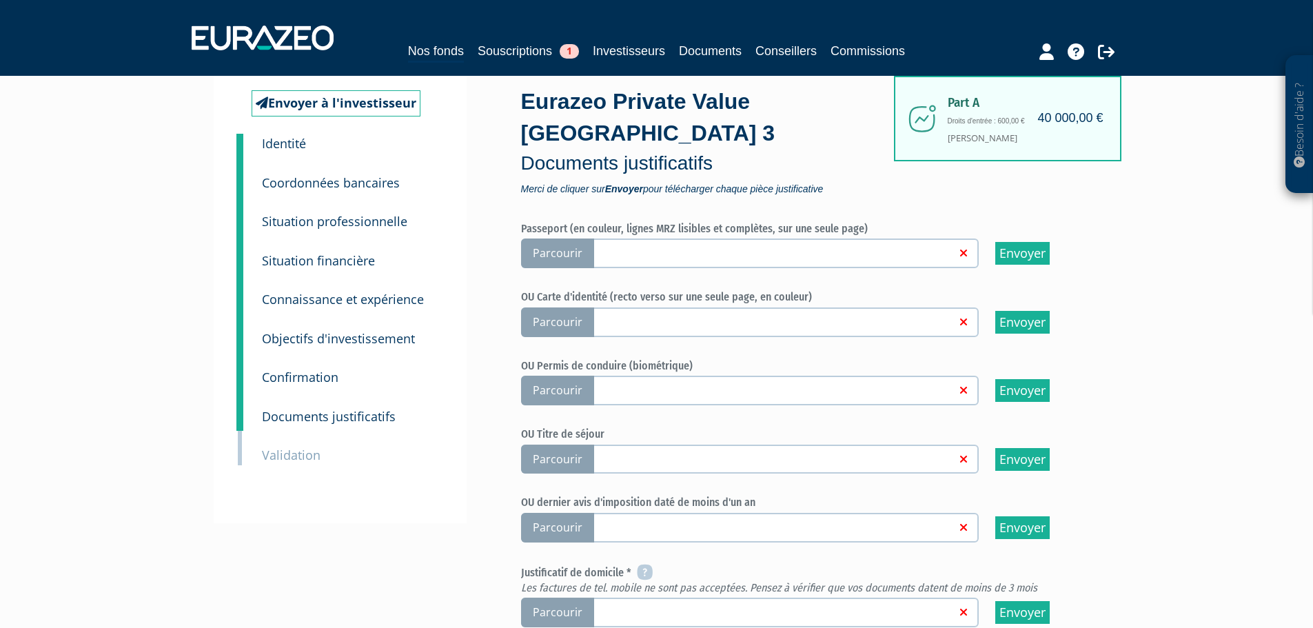
click at [342, 218] on small "Situation professionnelle" at bounding box center [334, 221] width 145 height 17
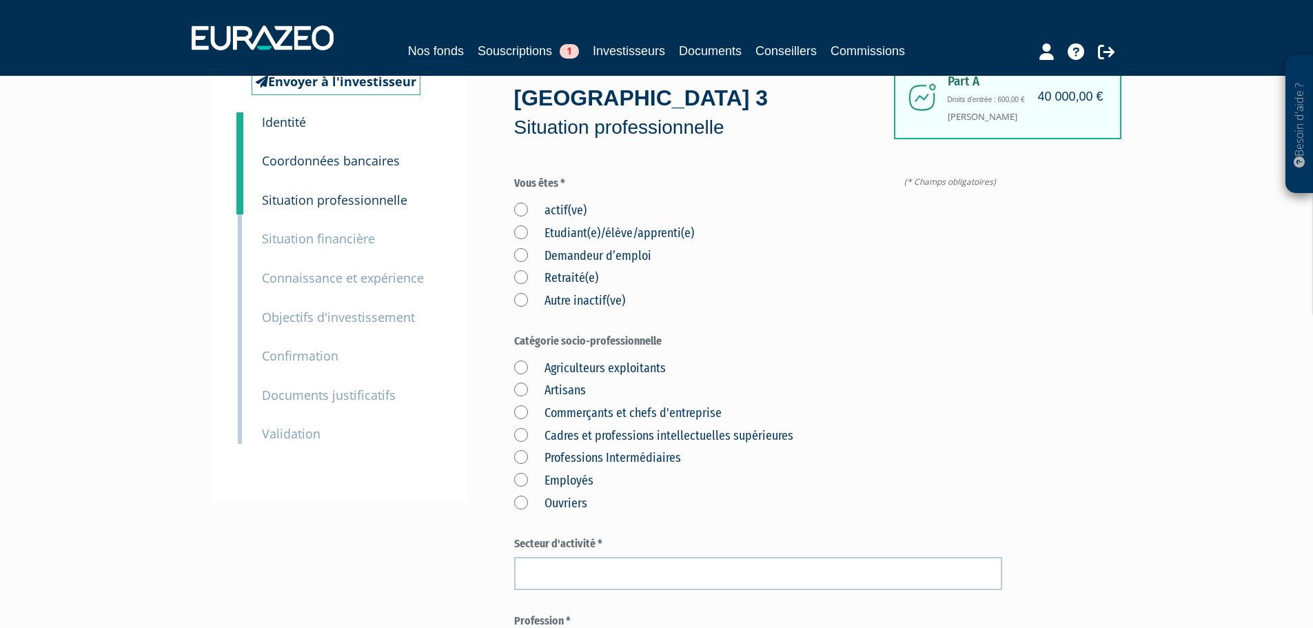
scroll to position [69, 0]
